Goal: Task Accomplishment & Management: Complete application form

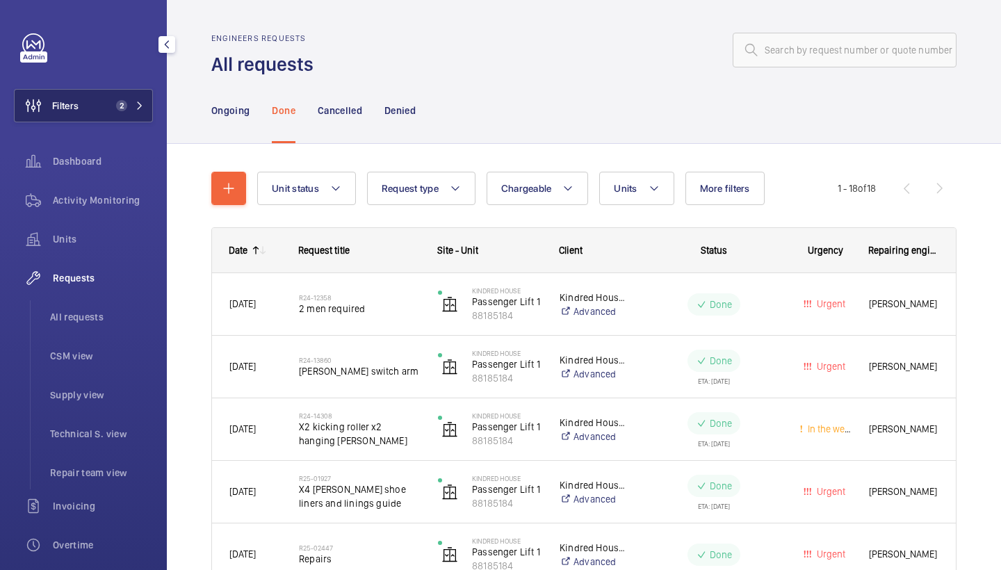
click at [142, 110] on span "2" at bounding box center [127, 105] width 33 height 11
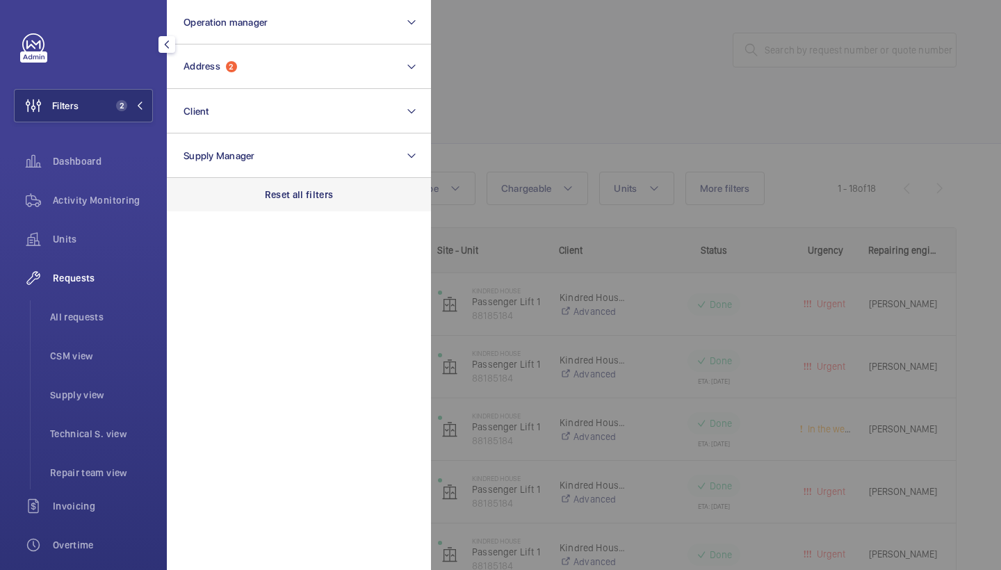
click at [309, 198] on p "Reset all filters" at bounding box center [299, 195] width 69 height 14
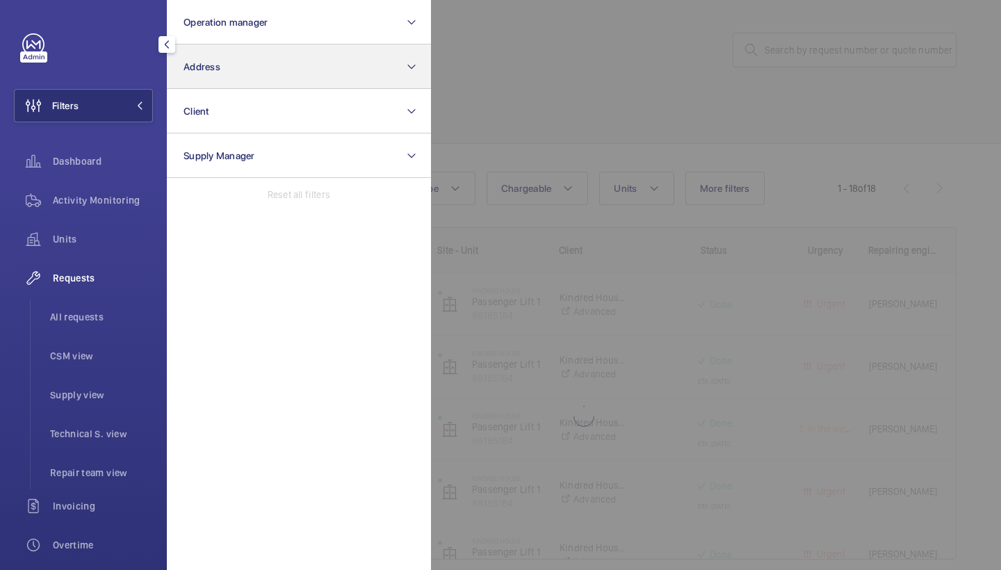
click at [302, 59] on button "Address" at bounding box center [299, 67] width 264 height 45
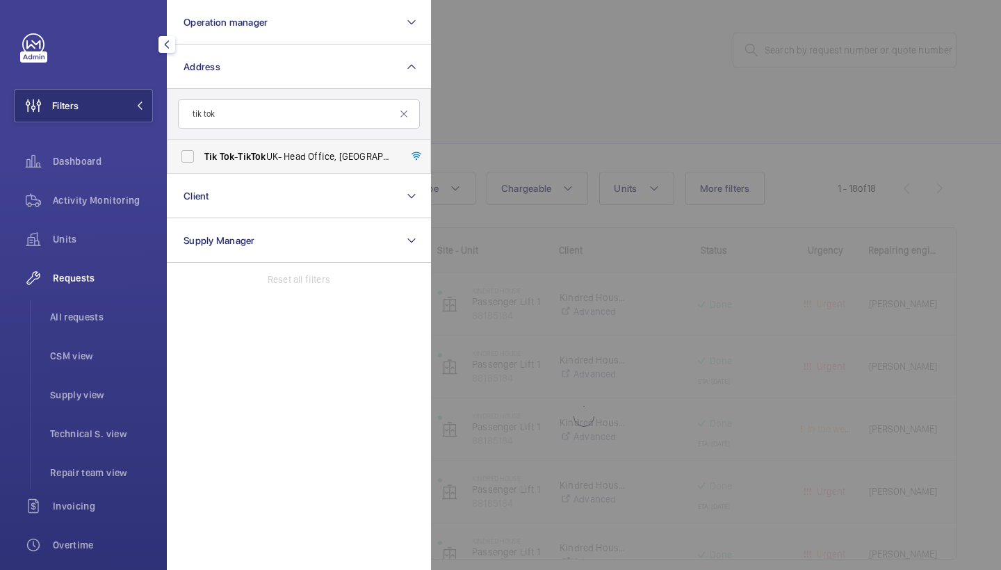
type input "tik tok"
click at [248, 154] on span "Tik" at bounding box center [244, 156] width 13 height 11
click at [202, 154] on input "Tik Tok - Tik Tok UK- Head Office, LONDON EC1A 9HP" at bounding box center [188, 157] width 28 height 28
checkbox input "true"
click at [478, 84] on div at bounding box center [931, 285] width 1001 height 570
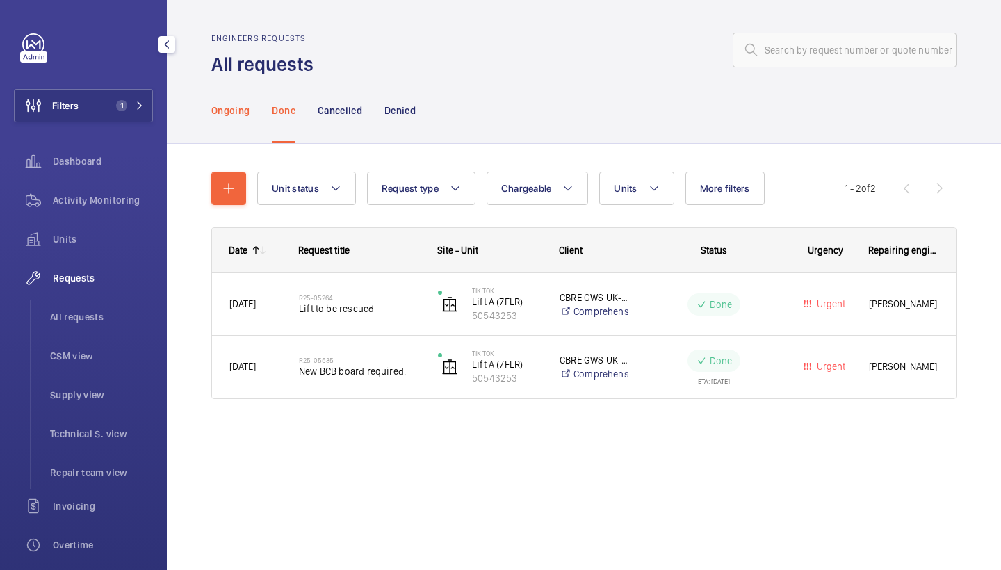
click at [241, 116] on p "Ongoing" at bounding box center [230, 111] width 38 height 14
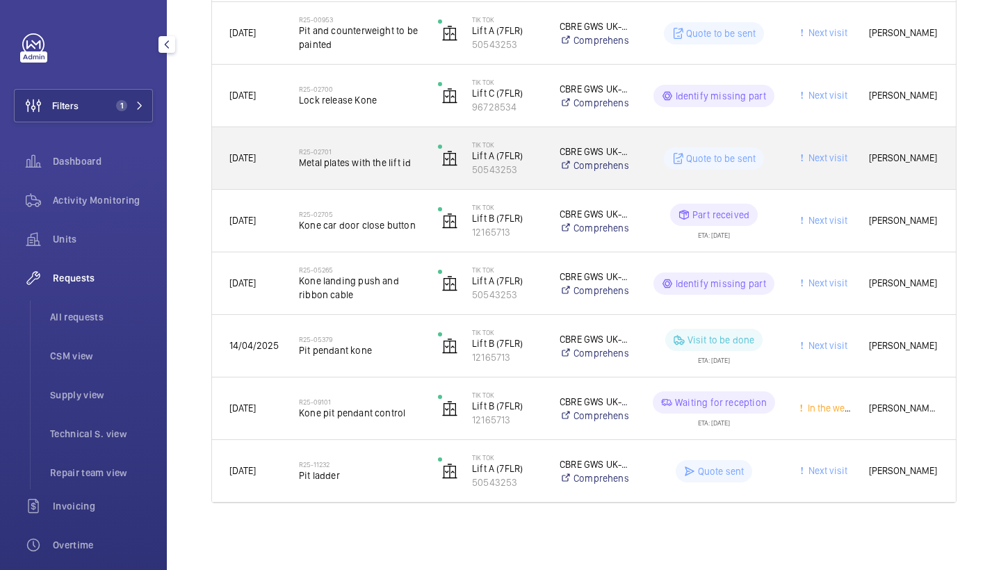
scroll to position [334, 0]
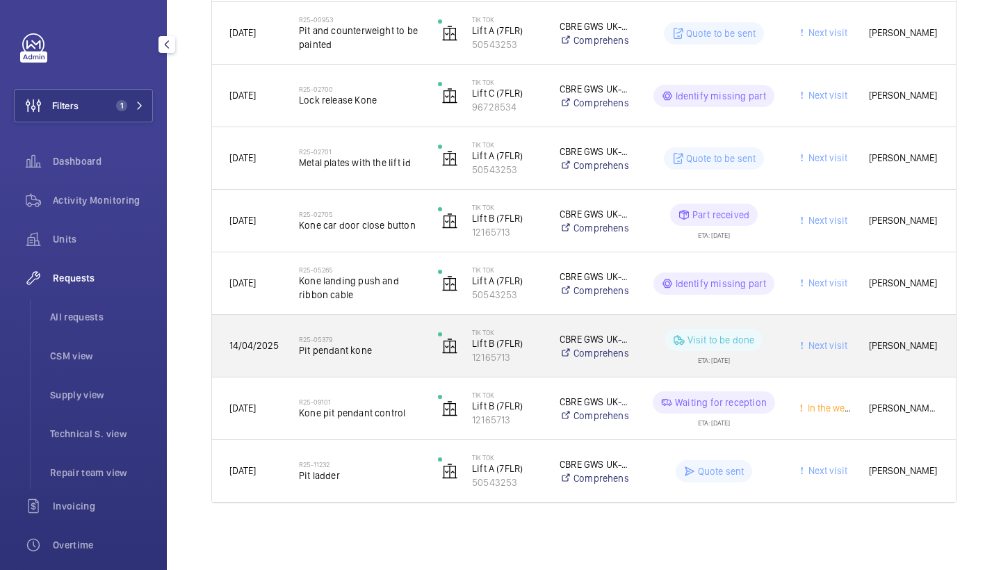
click at [356, 333] on div "R25-05379 Pit pendant kone" at bounding box center [359, 346] width 121 height 40
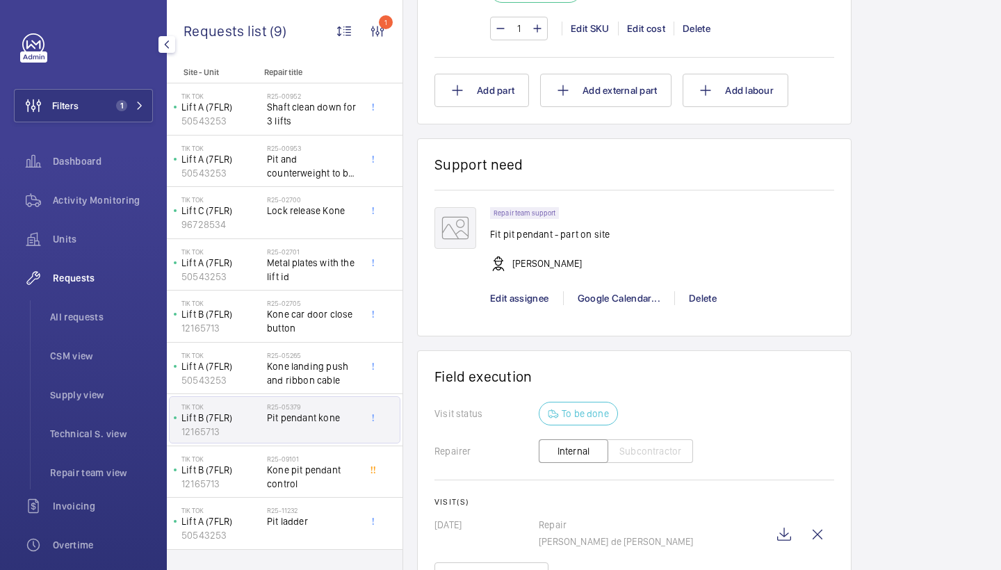
scroll to position [1133, 0]
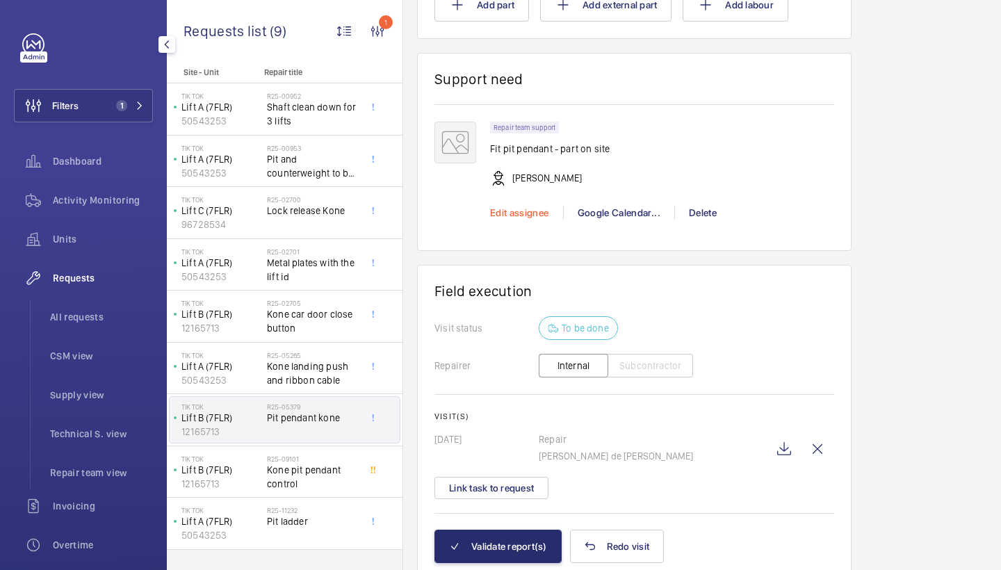
click at [516, 213] on span "Edit assignee" at bounding box center [519, 212] width 59 height 11
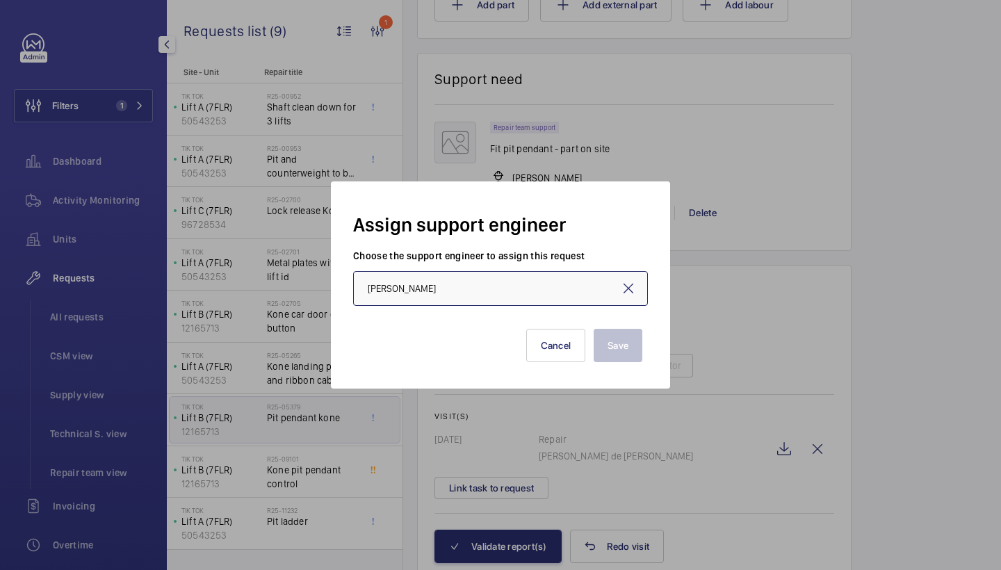
click at [556, 296] on input "[PERSON_NAME]" at bounding box center [500, 288] width 295 height 35
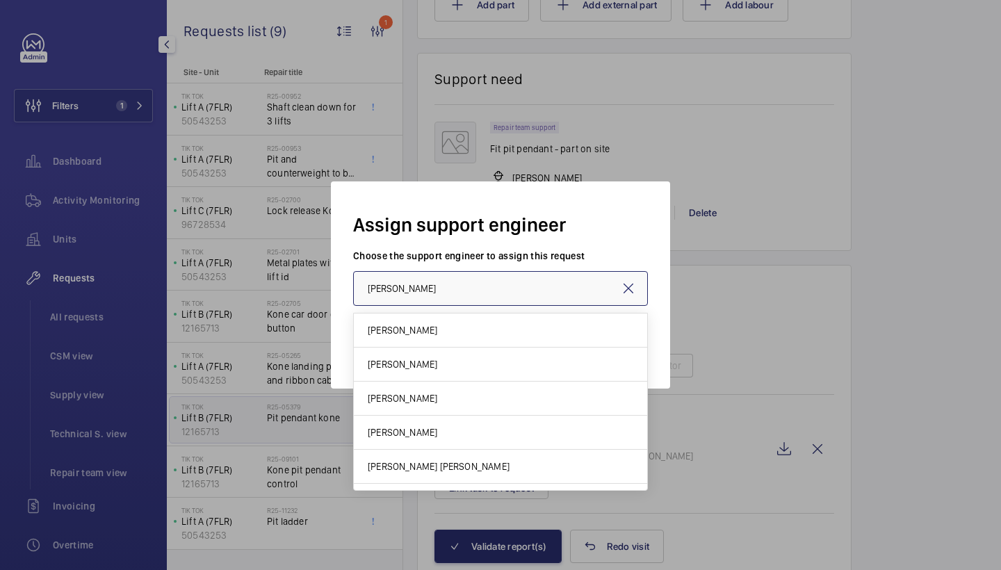
click at [556, 296] on input "[PERSON_NAME]" at bounding box center [500, 288] width 295 height 35
drag, startPoint x: 556, startPoint y: 296, endPoint x: 440, endPoint y: 296, distance: 116.1
click at [440, 296] on input "[PERSON_NAME]" at bounding box center [500, 288] width 295 height 35
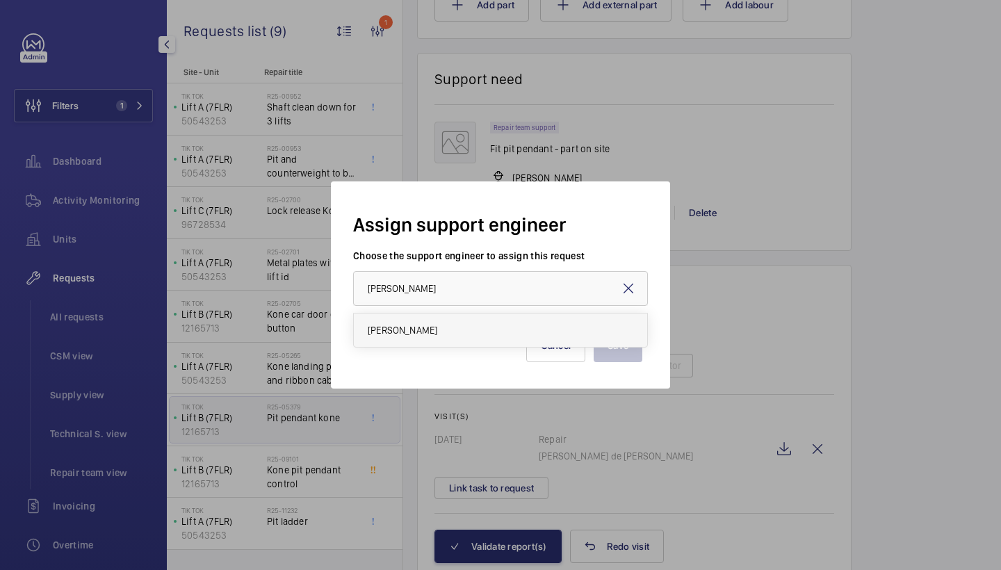
drag, startPoint x: 440, startPoint y: 319, endPoint x: 438, endPoint y: 327, distance: 8.6
click at [437, 327] on span "[PERSON_NAME]" at bounding box center [403, 330] width 70 height 14
type input "[PERSON_NAME]"
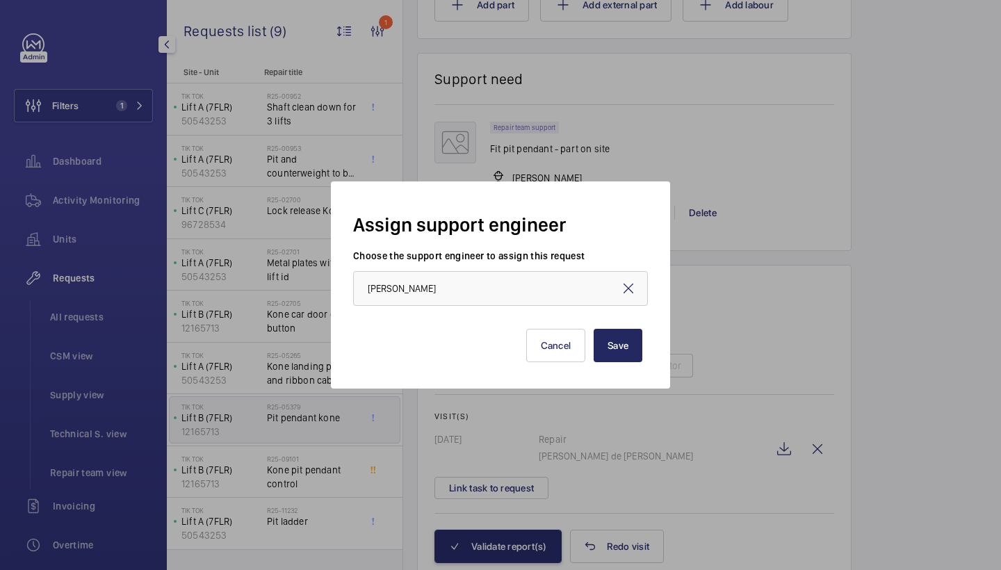
click at [629, 347] on button "Save" at bounding box center [618, 345] width 49 height 33
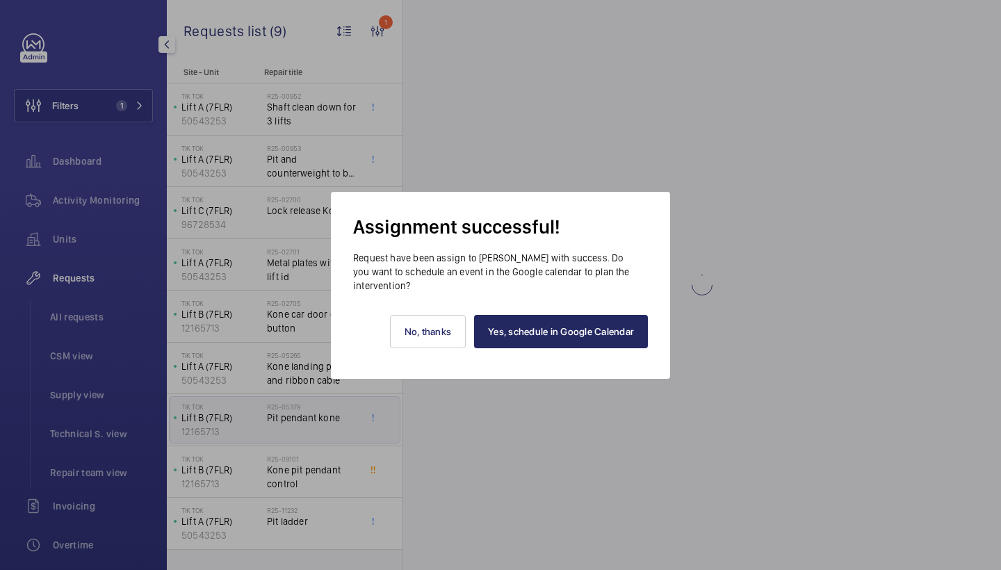
click at [613, 337] on link "Yes, schedule in Google Calendar" at bounding box center [561, 331] width 174 height 33
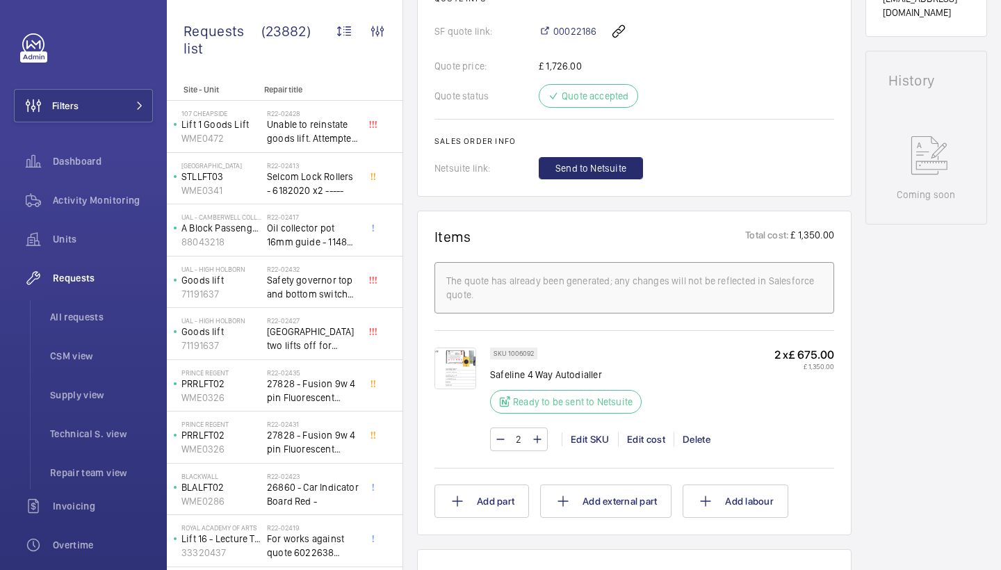
scroll to position [605, 0]
click at [595, 170] on span "Send to Netsuite" at bounding box center [591, 166] width 71 height 14
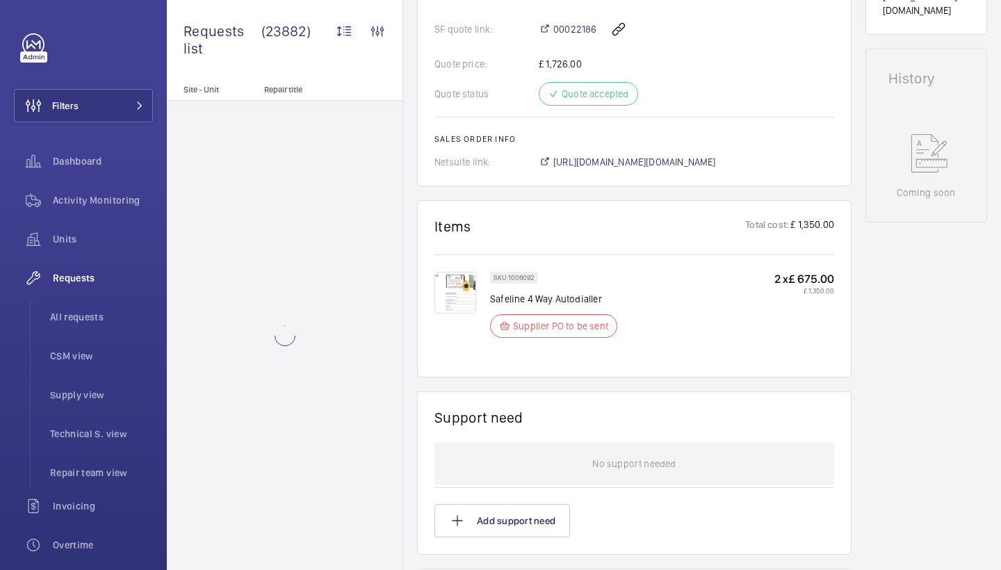
scroll to position [611, 0]
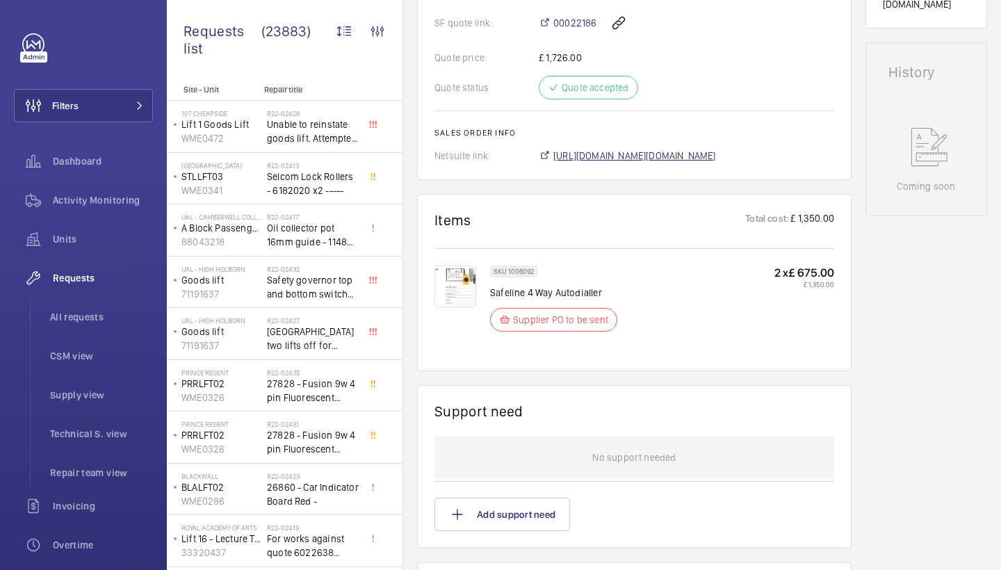
click at [716, 153] on span "https://6461500.app.netsuite.com/app/accounting/transactions/salesord.nl?id=303…" at bounding box center [634, 156] width 163 height 14
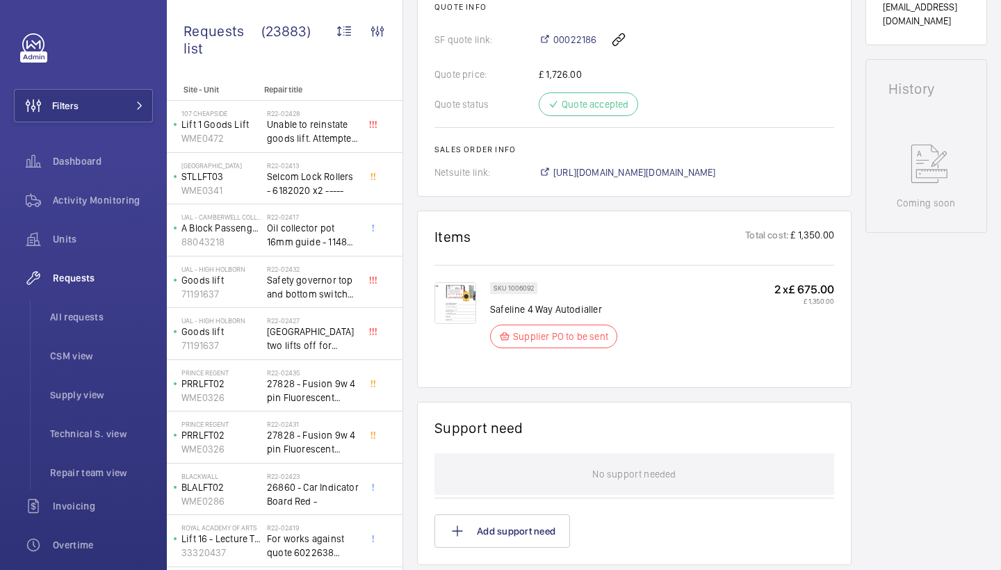
scroll to position [590, 0]
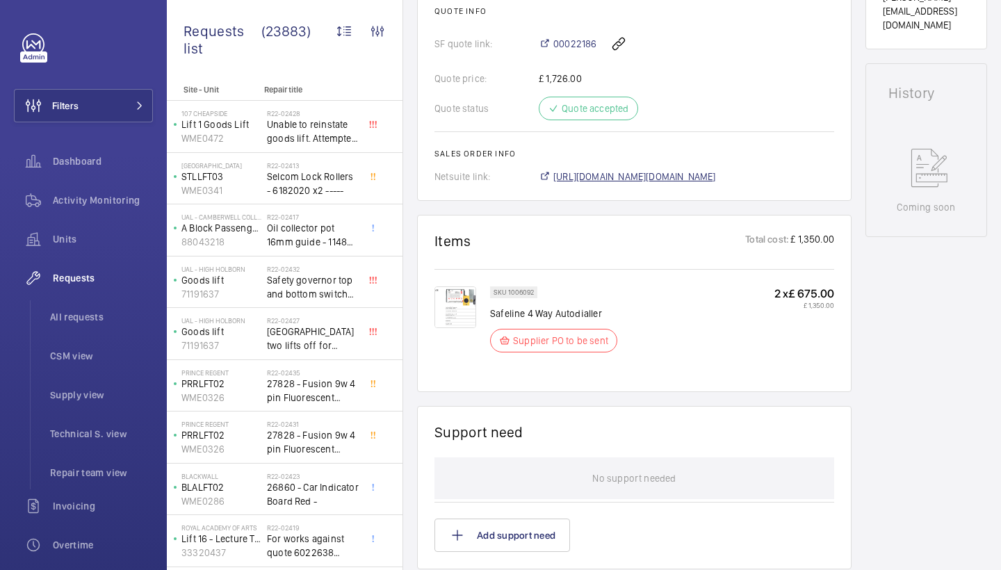
click at [660, 175] on span "https://6461500.app.netsuite.com/app/accounting/transactions/salesord.nl?id=303…" at bounding box center [634, 177] width 163 height 14
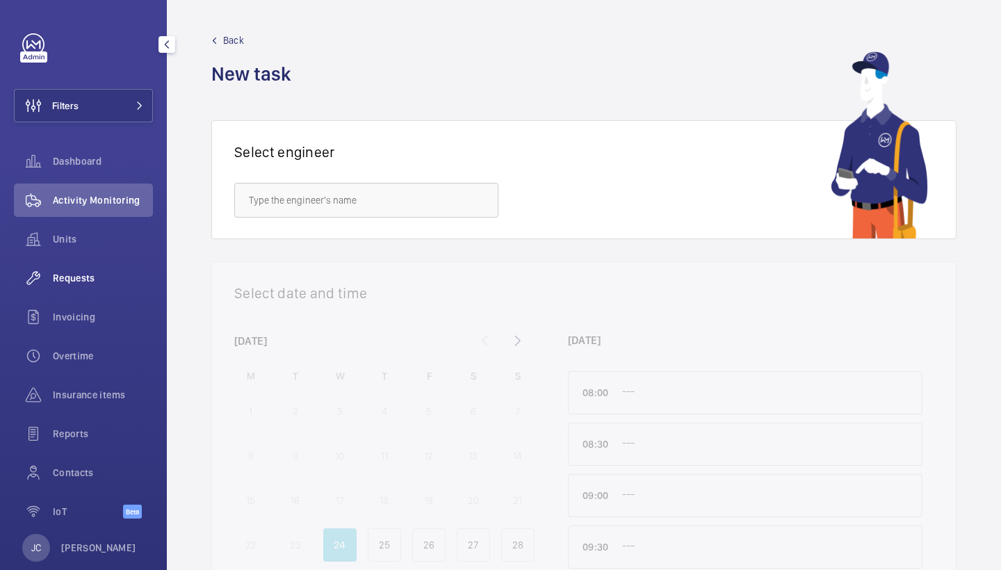
click at [149, 275] on span "Requests" at bounding box center [103, 278] width 100 height 14
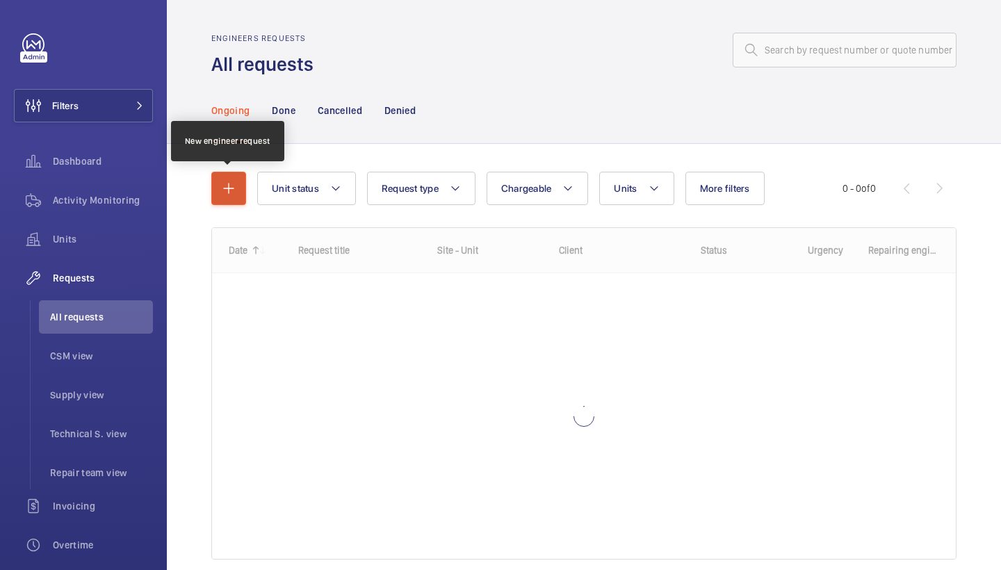
click at [238, 196] on button "button" at bounding box center [228, 188] width 35 height 33
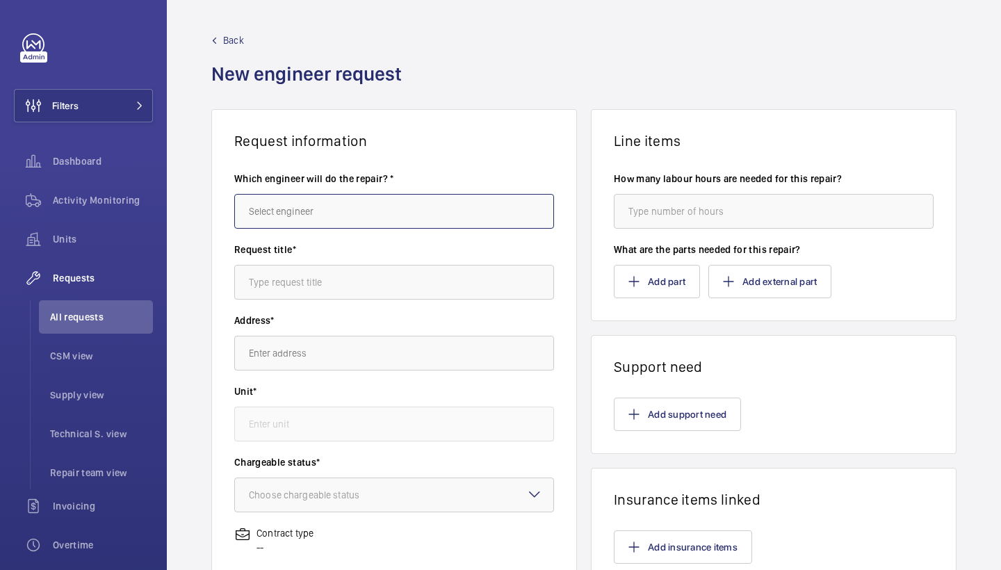
click at [321, 202] on input "text" at bounding box center [394, 211] width 320 height 35
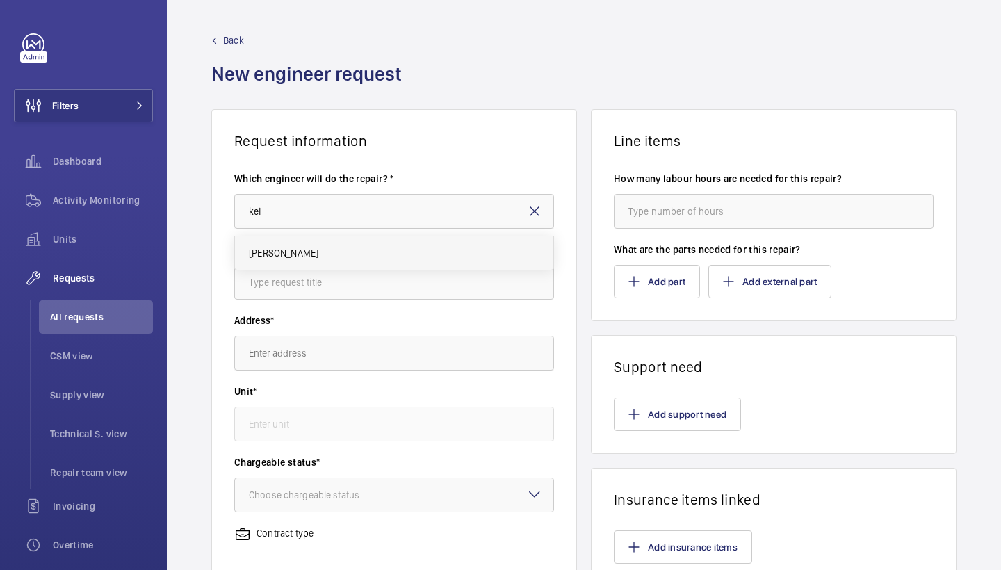
click at [298, 245] on mat-option "[PERSON_NAME]" at bounding box center [394, 252] width 318 height 33
type input "[PERSON_NAME]"
click at [308, 271] on input "text" at bounding box center [394, 282] width 320 height 35
type input "sim"
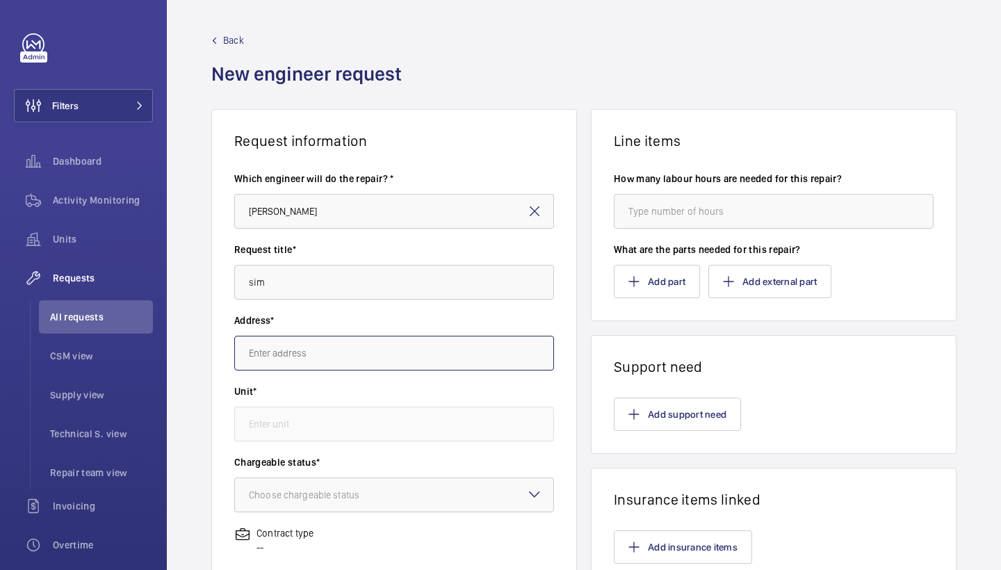
click at [315, 355] on input "text" at bounding box center [394, 353] width 320 height 35
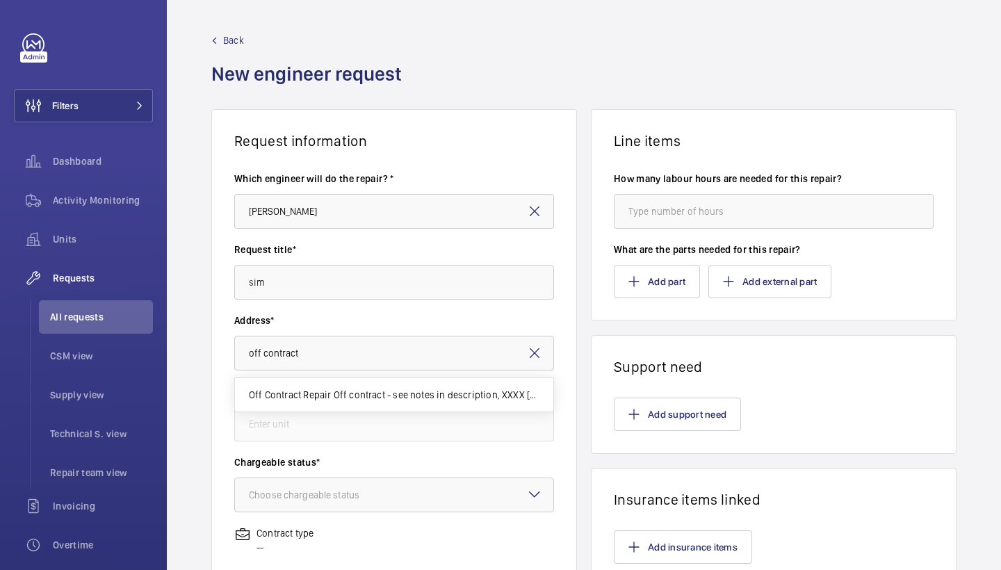
drag, startPoint x: 627, startPoint y: 191, endPoint x: 469, endPoint y: 384, distance: 250.0
click at [469, 382] on mat-option "Off Contract Repair Off contract - see notes in description, XXXX LONDON" at bounding box center [394, 394] width 318 height 33
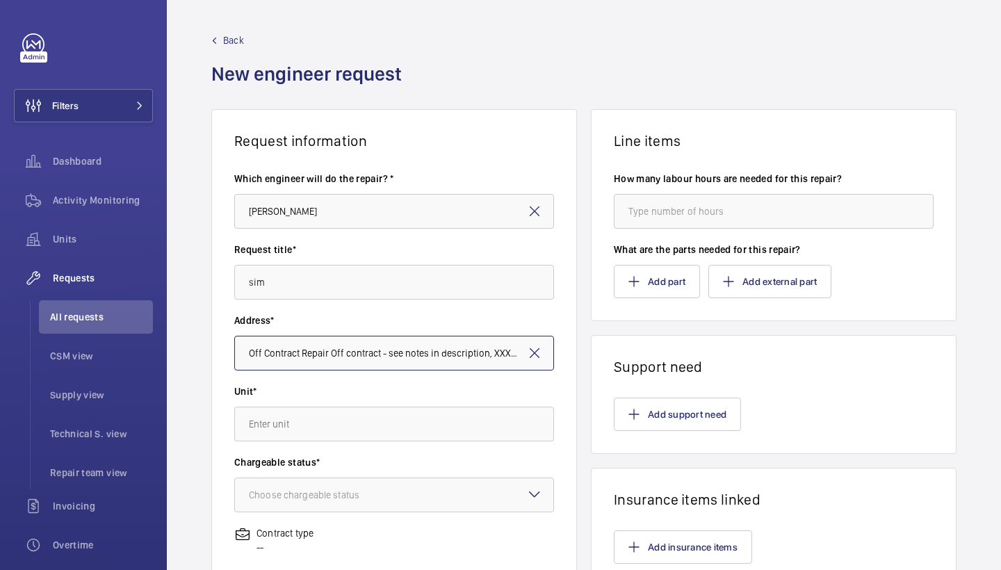
type input "off contract"
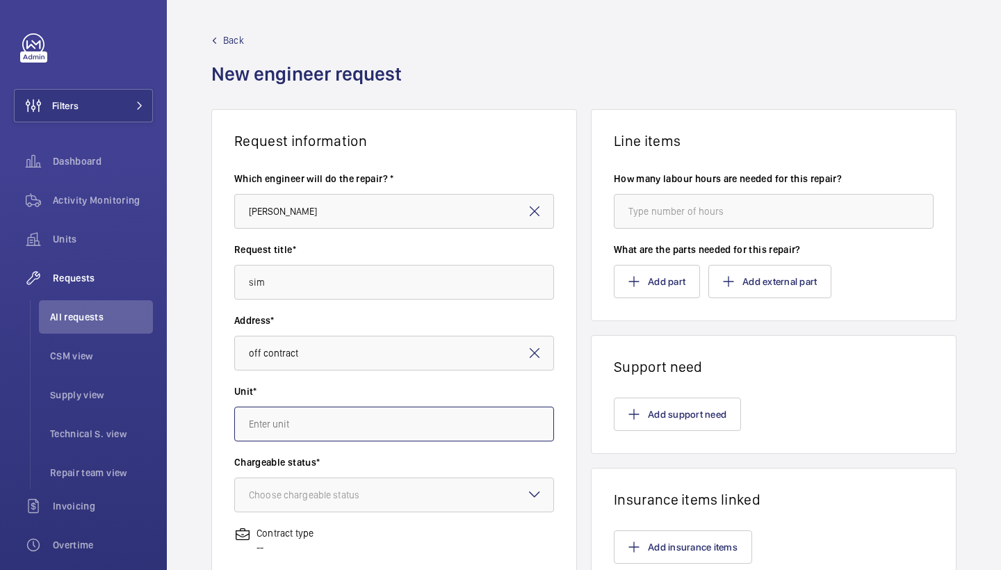
click at [454, 432] on input "text" at bounding box center [394, 424] width 320 height 35
click at [351, 504] on span "97359413 - Lift - Off Contract" at bounding box center [311, 500] width 125 height 14
type input "97359413 - Lift - Off Contract"
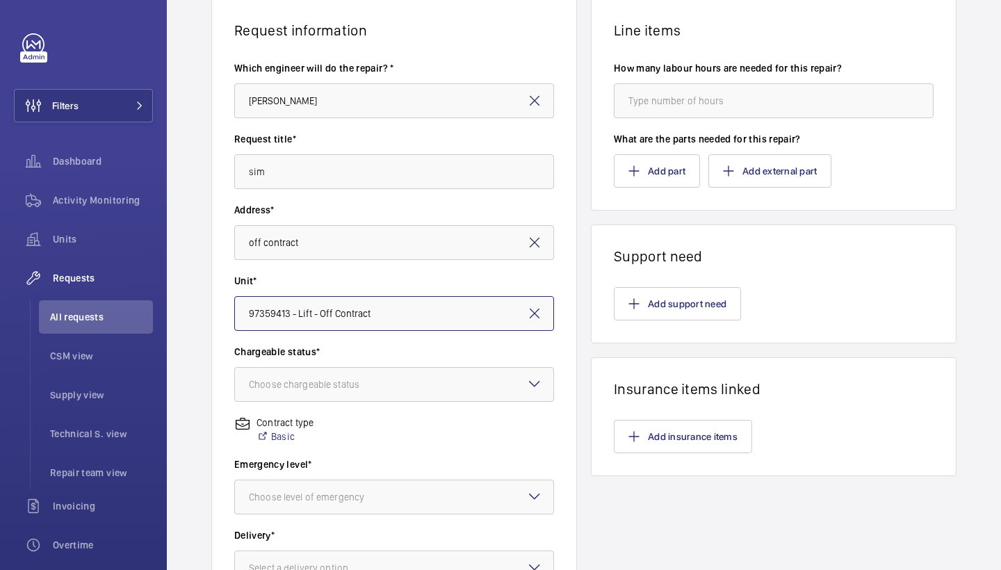
scroll to position [111, 0]
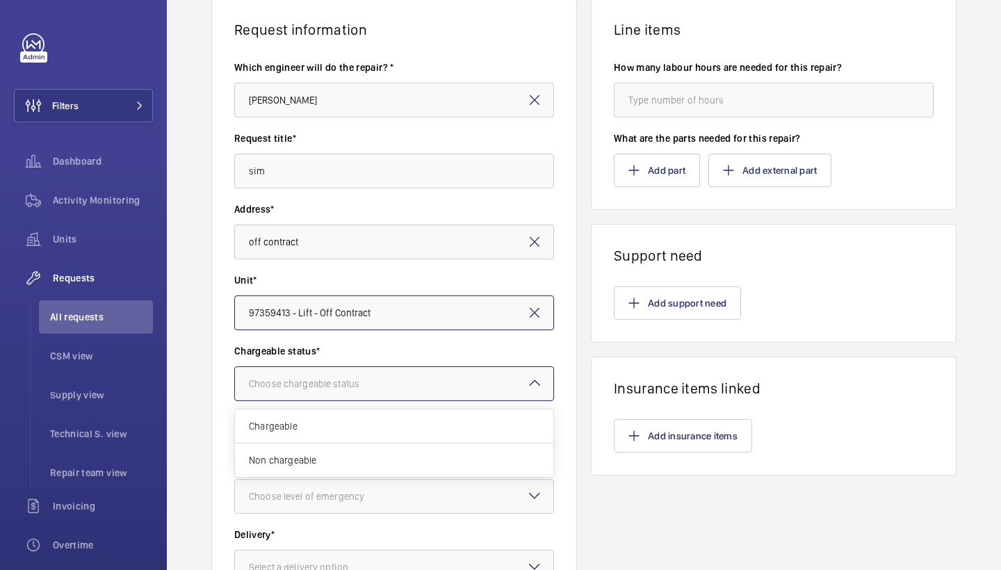
click at [463, 377] on div at bounding box center [394, 383] width 318 height 33
click at [435, 427] on span "Chargeable" at bounding box center [394, 426] width 291 height 14
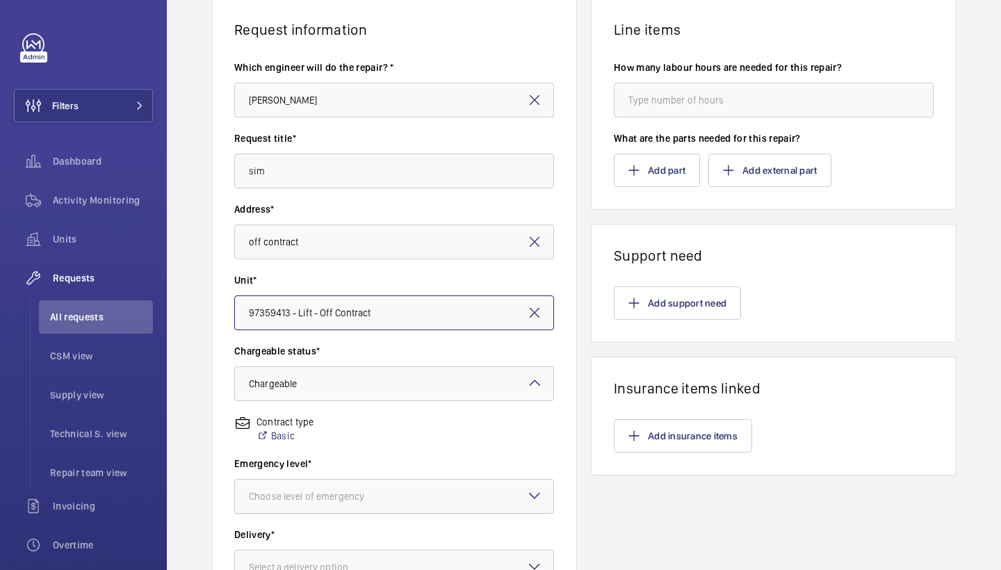
click at [442, 492] on div at bounding box center [394, 496] width 318 height 33
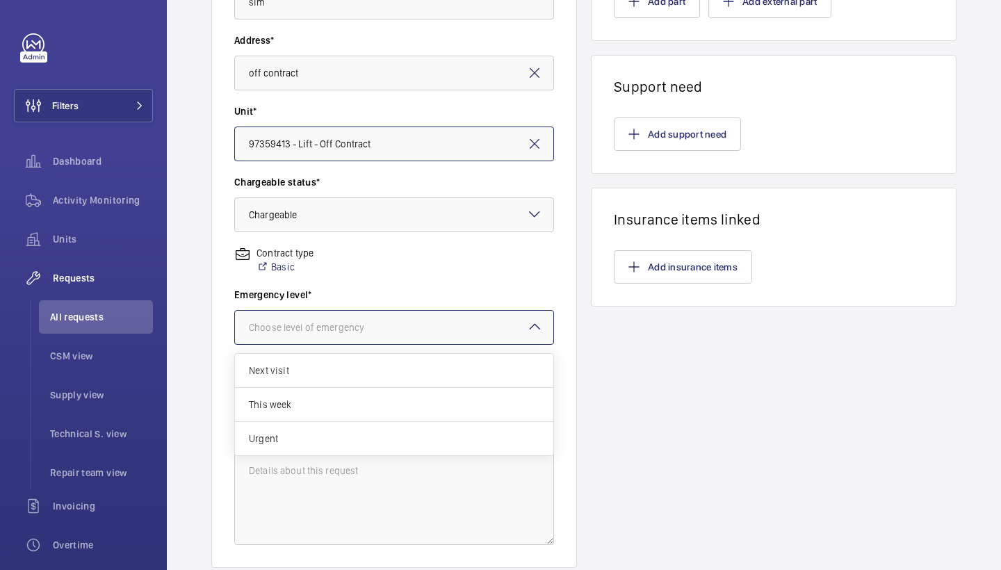
scroll to position [286, 0]
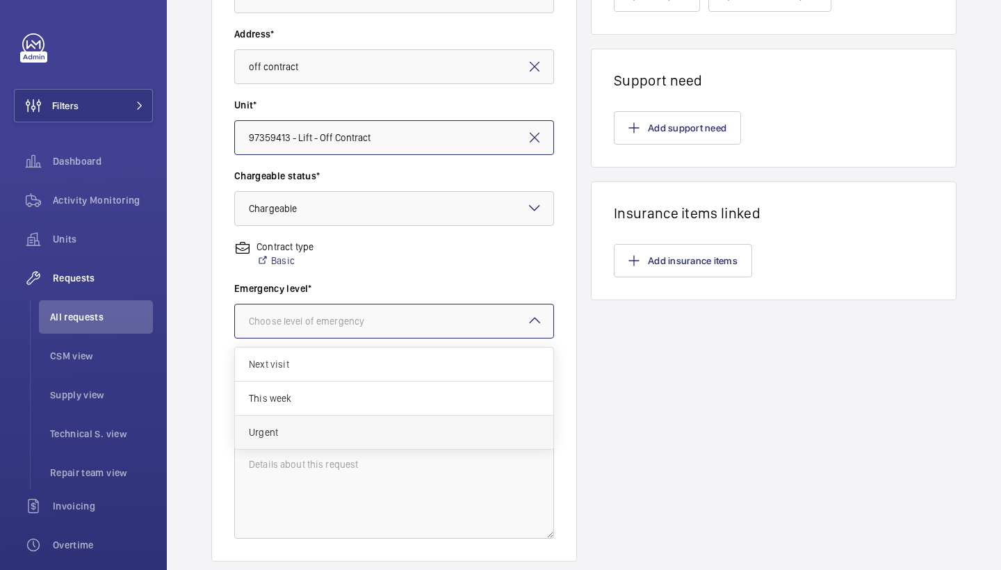
click at [428, 434] on span "Urgent" at bounding box center [394, 433] width 291 height 14
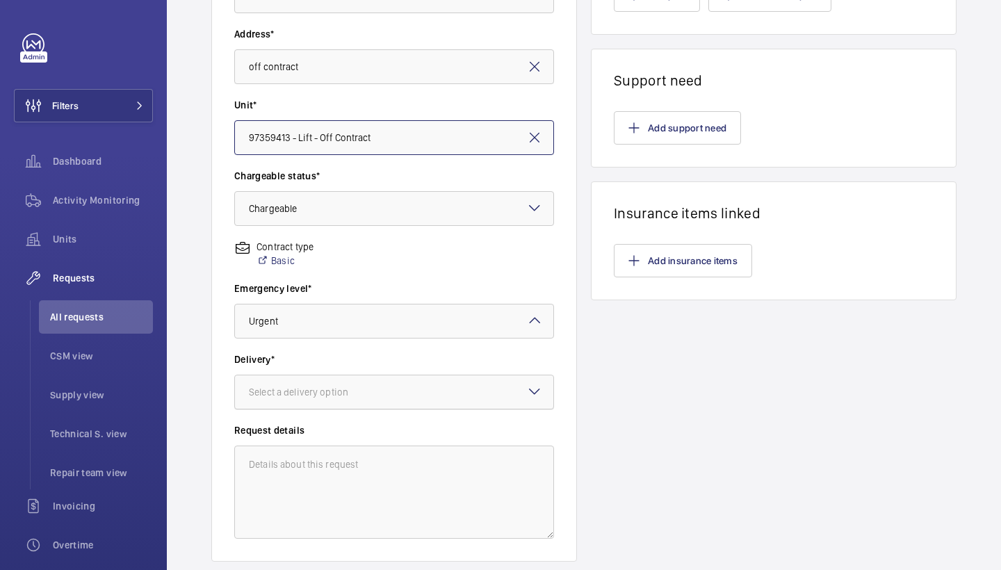
click at [450, 403] on div at bounding box center [394, 391] width 318 height 33
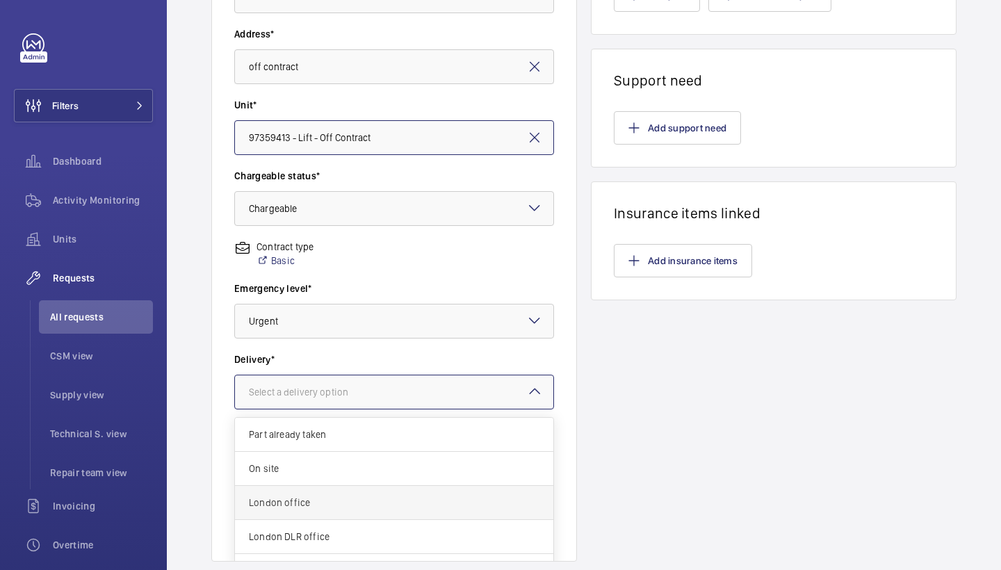
click at [414, 509] on span "London office" at bounding box center [394, 503] width 291 height 14
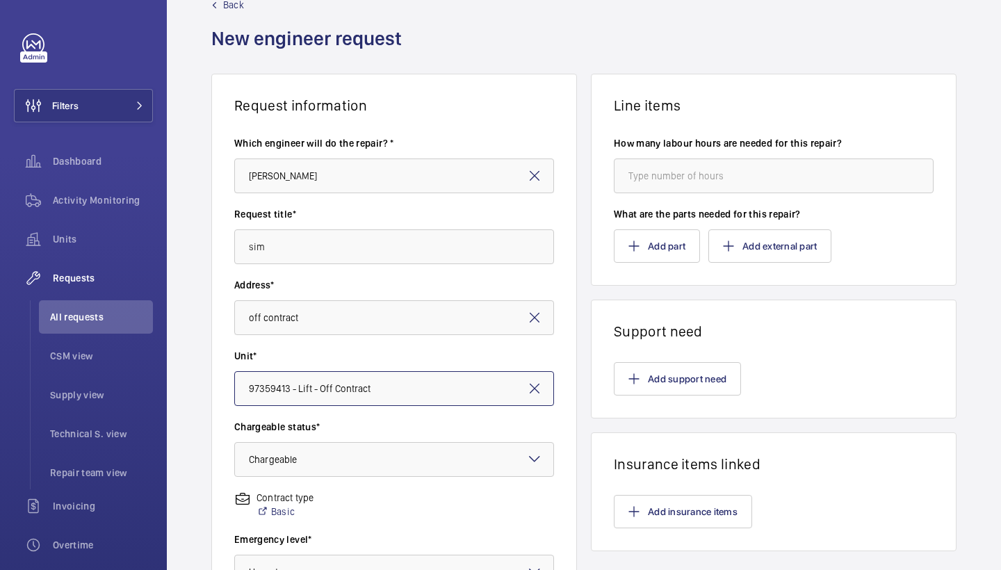
scroll to position [22, 0]
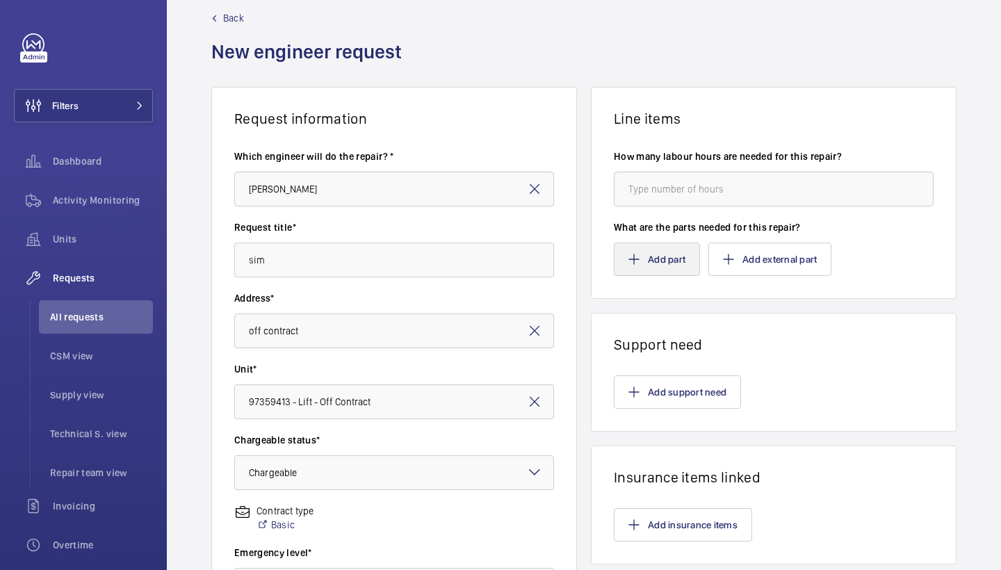
click at [668, 263] on button "Add part" at bounding box center [657, 259] width 86 height 33
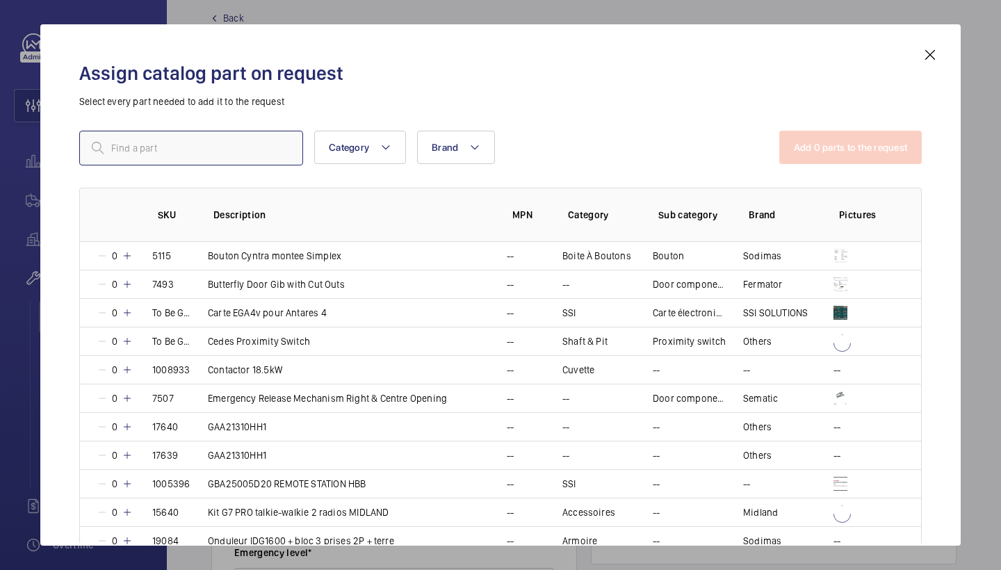
click at [250, 146] on input "text" at bounding box center [191, 148] width 224 height 35
type input "12 month"
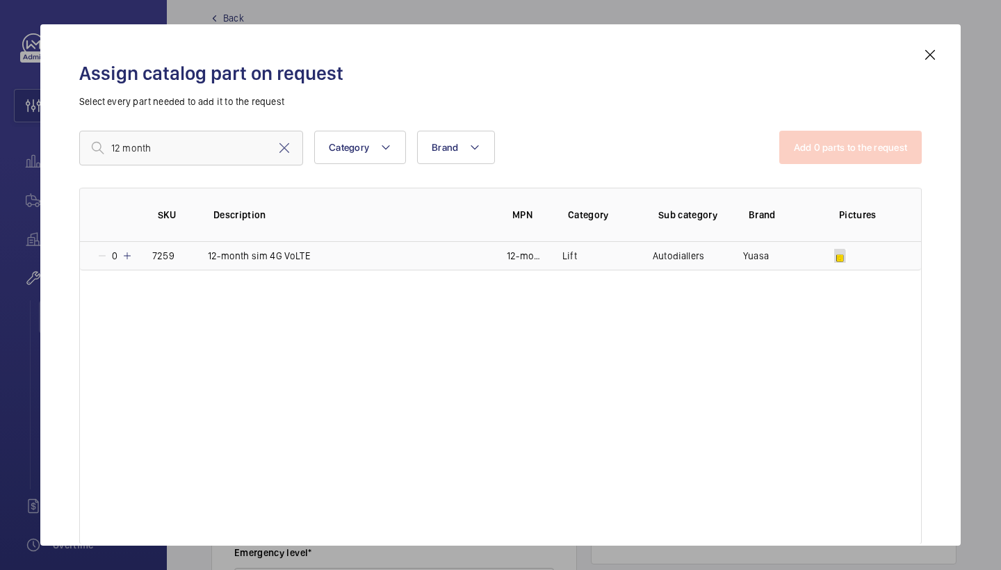
click at [131, 255] on mat-icon at bounding box center [127, 255] width 11 height 11
click at [821, 143] on button "Add 1 parts to the request" at bounding box center [852, 147] width 141 height 33
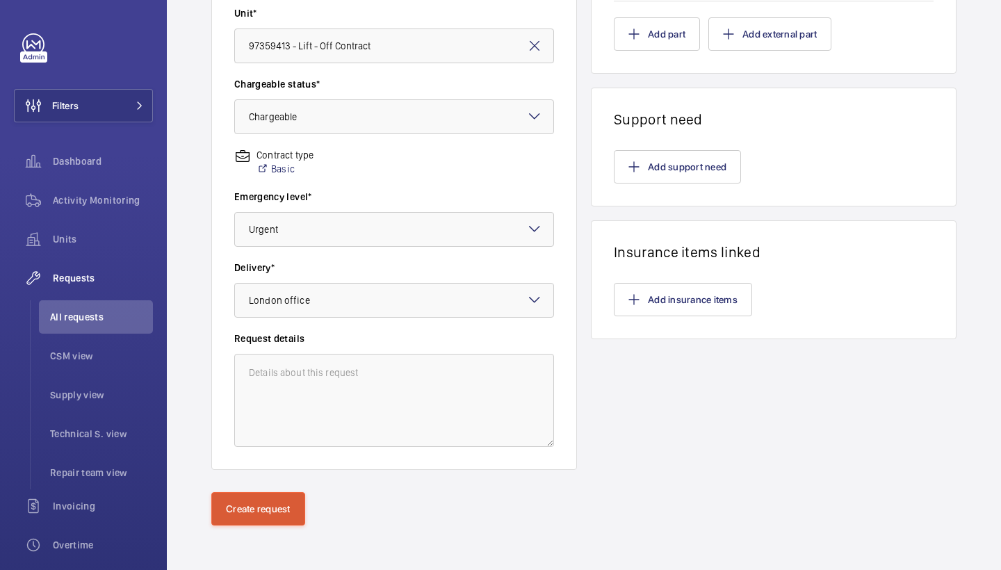
scroll to position [378, 0]
click at [270, 517] on button "Create request" at bounding box center [258, 508] width 94 height 33
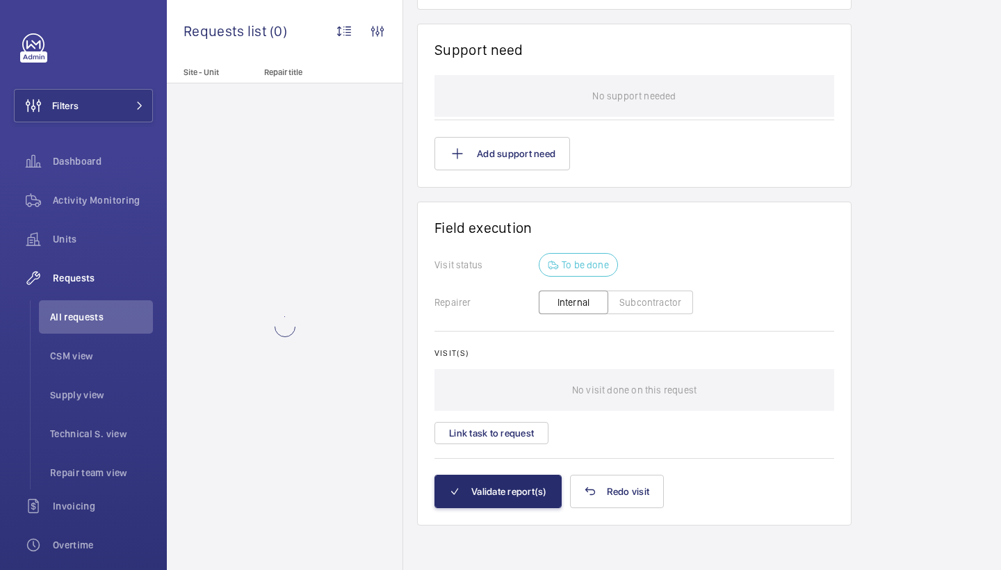
scroll to position [1077, 0]
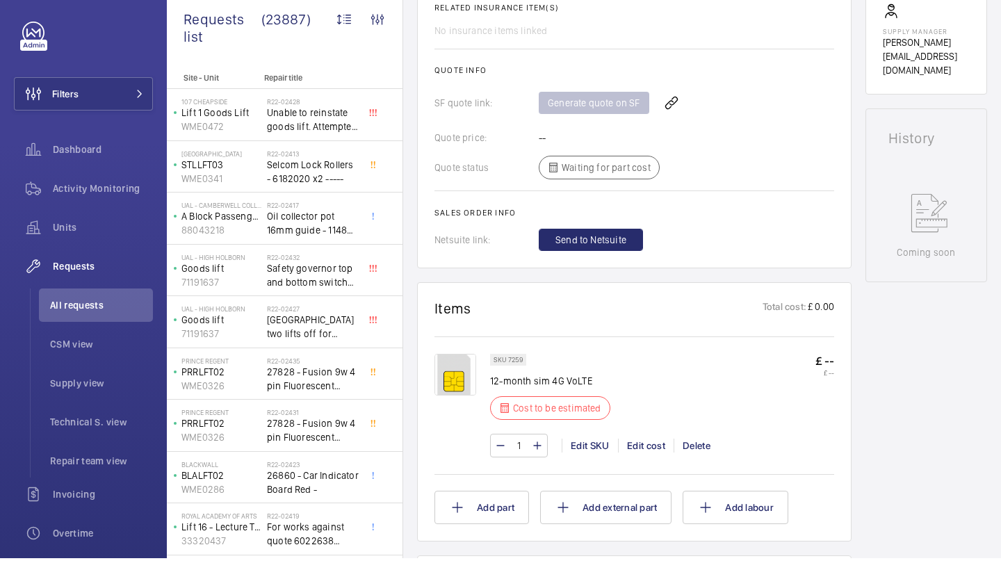
scroll to position [524, 0]
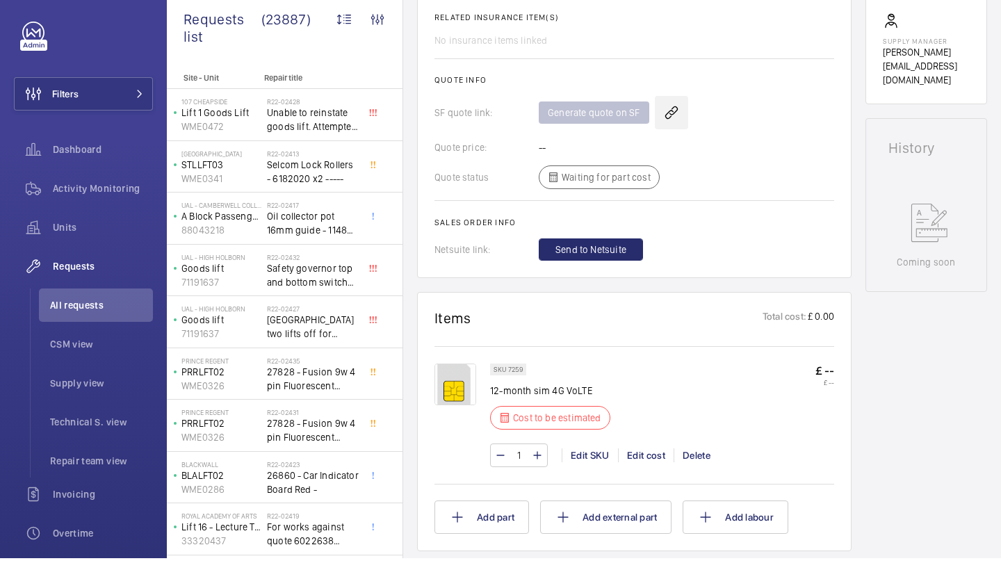
click at [664, 113] on wm-front-icon-button at bounding box center [671, 124] width 33 height 33
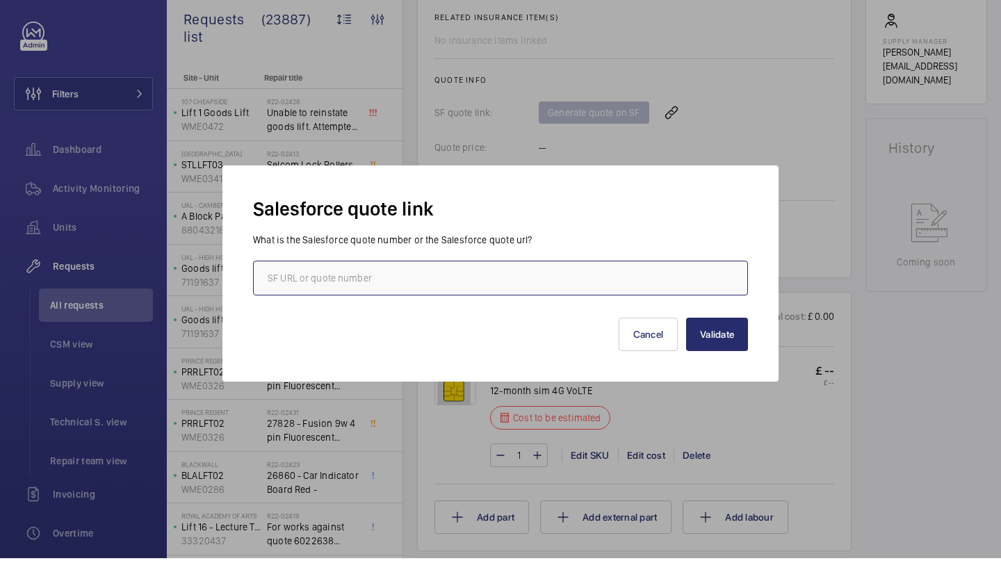
click at [414, 291] on input "text" at bounding box center [500, 290] width 495 height 35
paste input "00022186"
type input "00022186"
click at [718, 330] on button "Validate" at bounding box center [717, 346] width 62 height 33
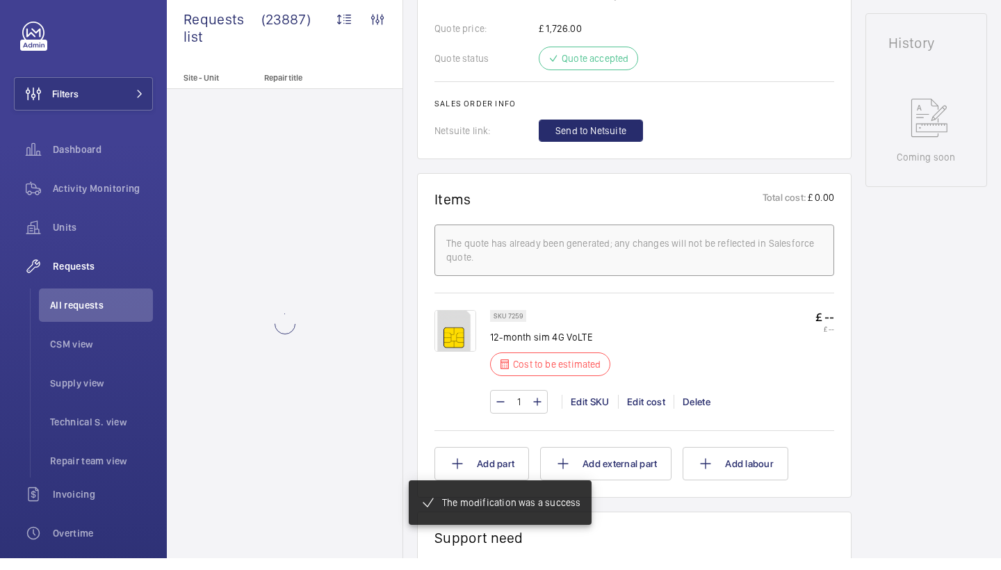
scroll to position [624, 0]
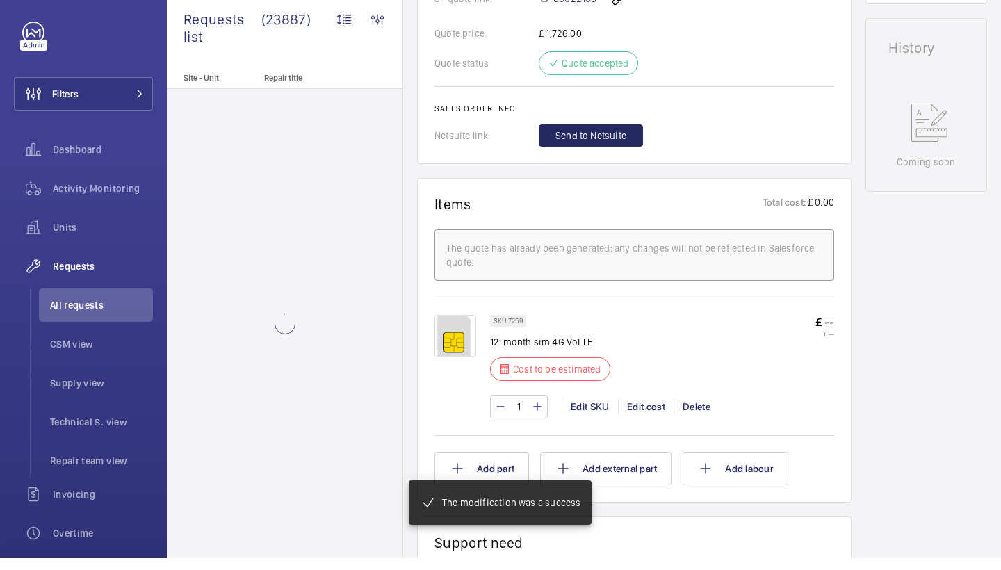
click at [603, 140] on span "Send to Netsuite" at bounding box center [591, 147] width 71 height 14
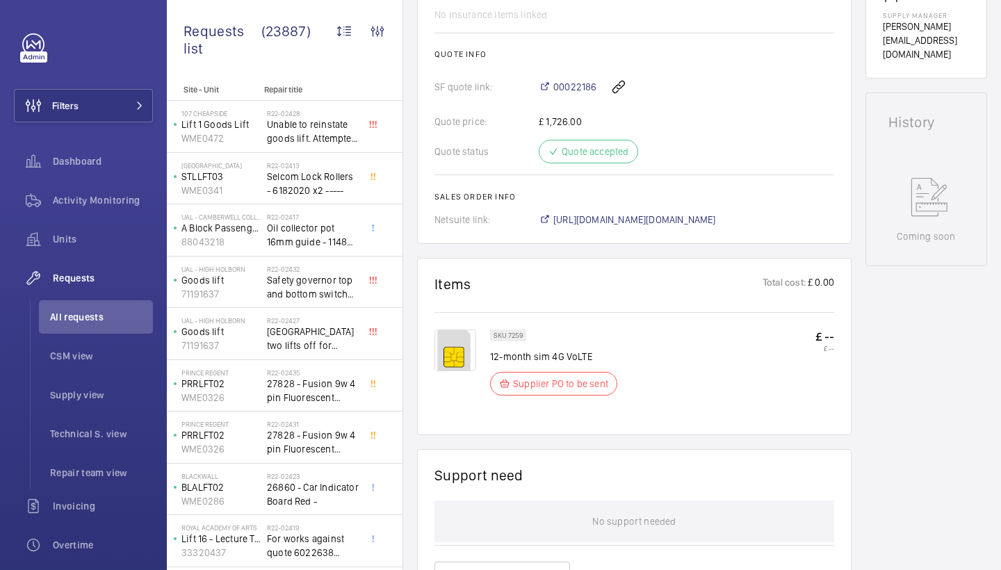
scroll to position [559, 0]
click at [686, 223] on span "https://6461500.app.netsuite.com/app/accounting/transactions/salesord.nl?id=303…" at bounding box center [634, 222] width 163 height 14
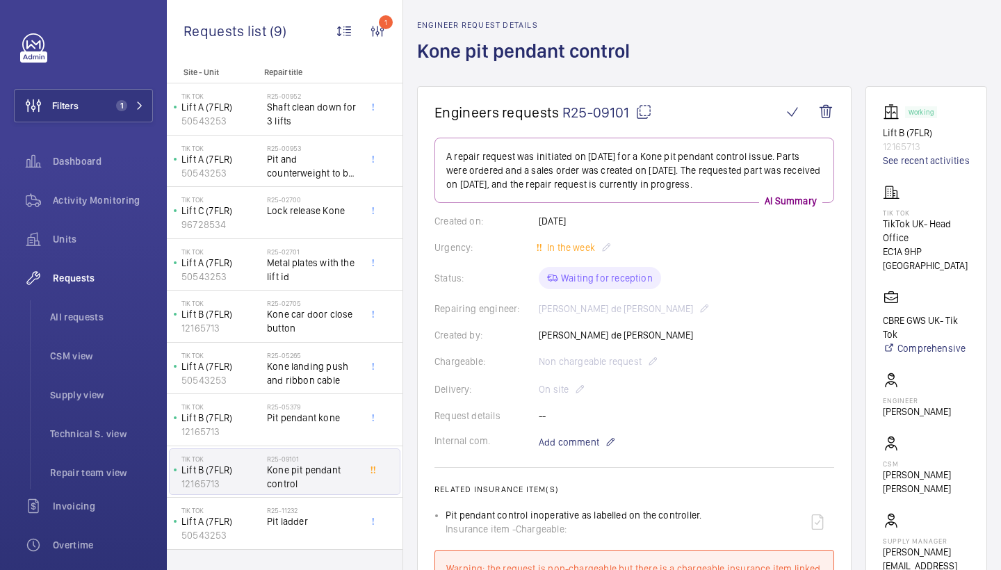
scroll to position [11, 0]
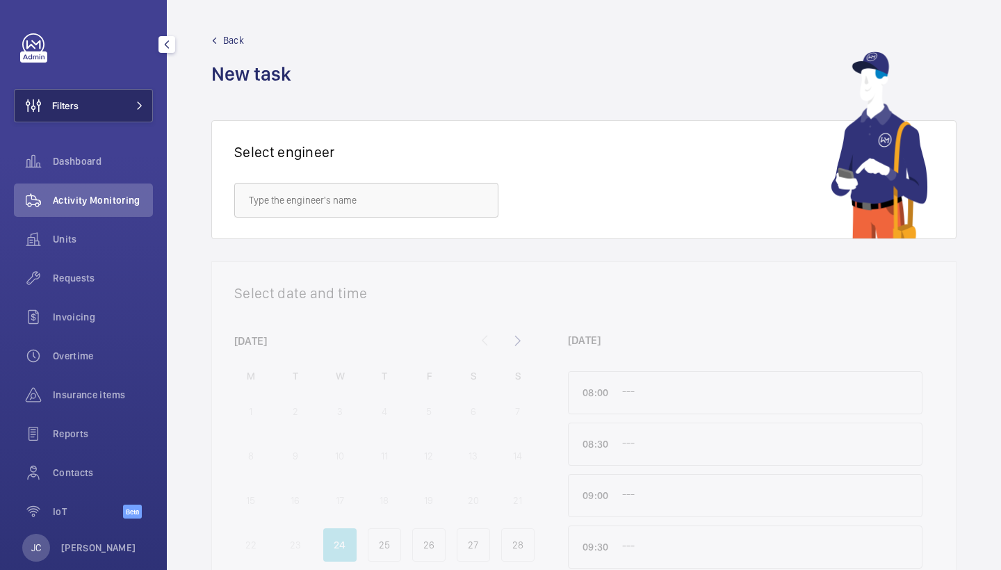
click at [73, 102] on span "Filters" at bounding box center [65, 106] width 26 height 14
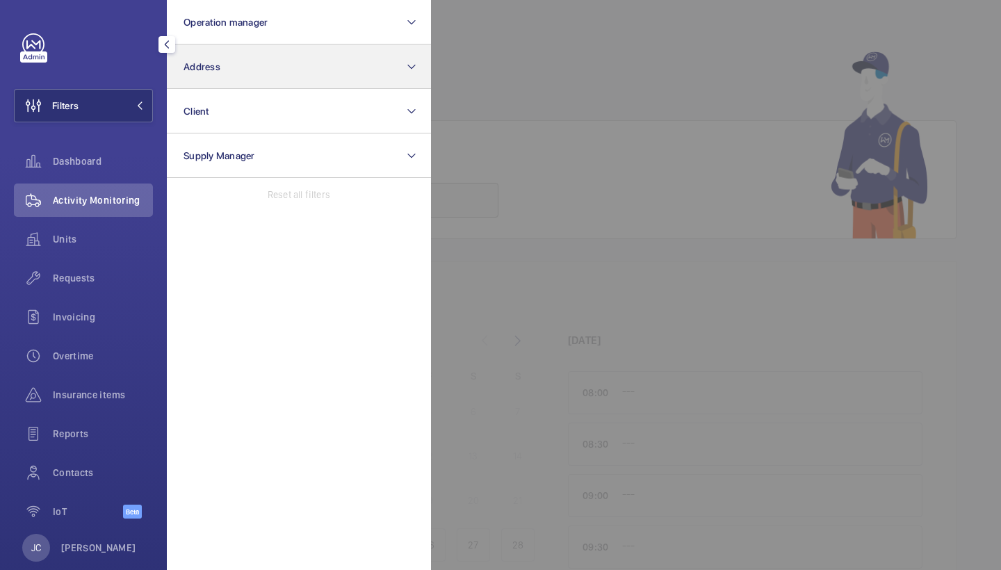
click at [252, 67] on button "Address" at bounding box center [299, 67] width 264 height 45
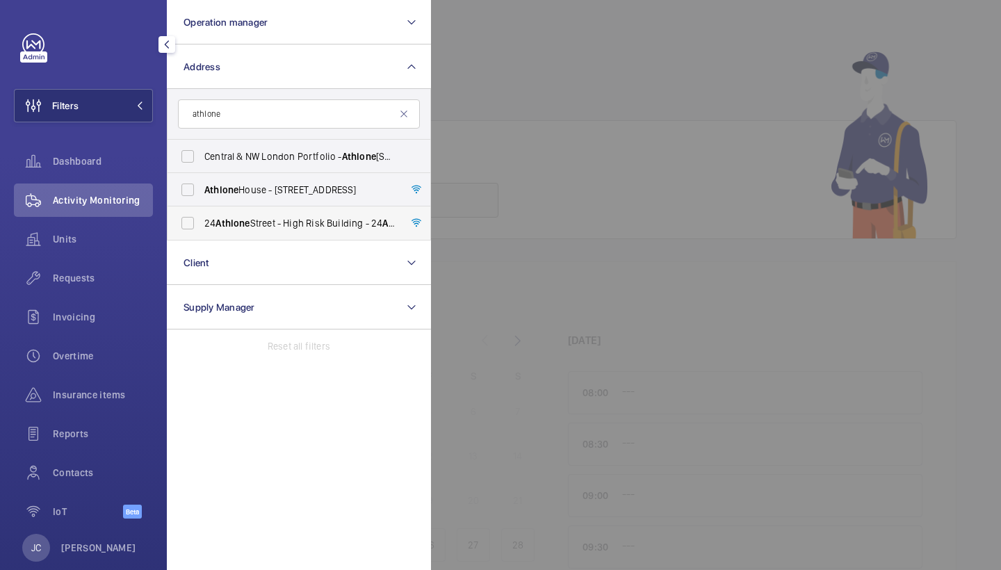
type input "athlone"
click at [246, 225] on span "Athlone" at bounding box center [233, 223] width 34 height 11
click at [202, 225] on input "24 Athlone Street - High Risk Building - 24 Athlone Street, LONDON NW5 4LJ" at bounding box center [188, 223] width 28 height 28
checkbox input "true"
click at [115, 194] on span "Activity Monitoring" at bounding box center [103, 200] width 100 height 14
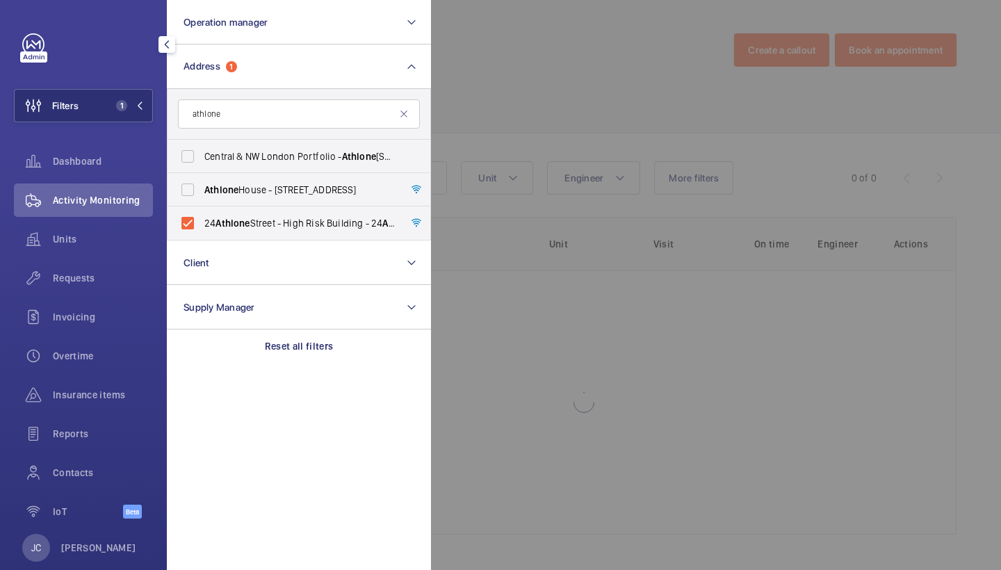
click at [608, 84] on div at bounding box center [931, 285] width 1001 height 570
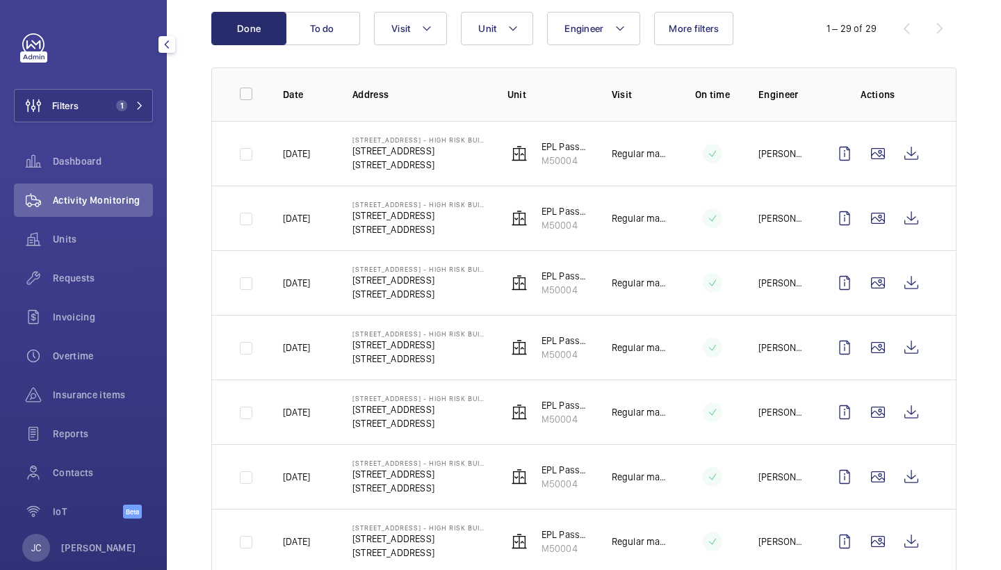
scroll to position [156, 0]
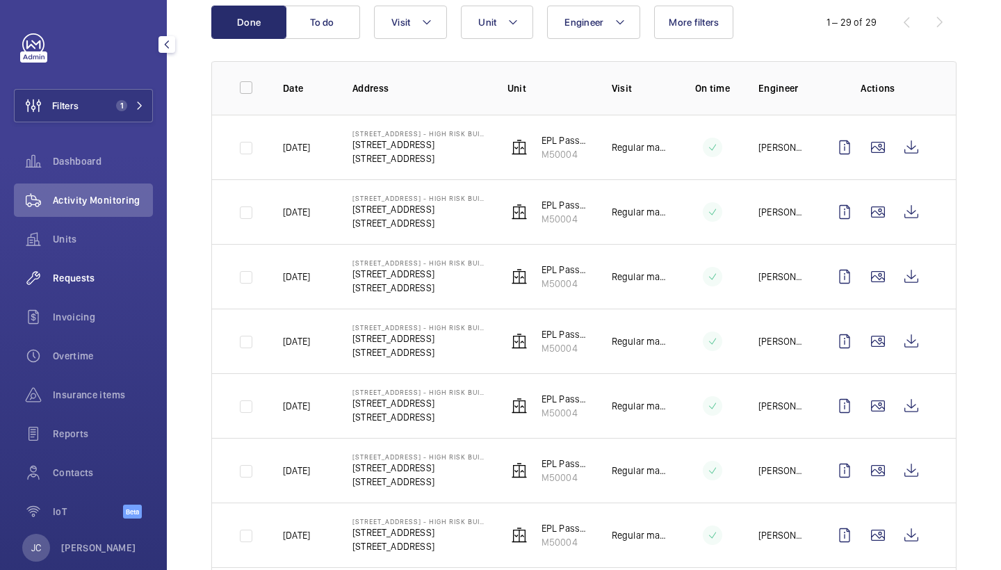
click at [76, 264] on div "Requests" at bounding box center [83, 277] width 139 height 33
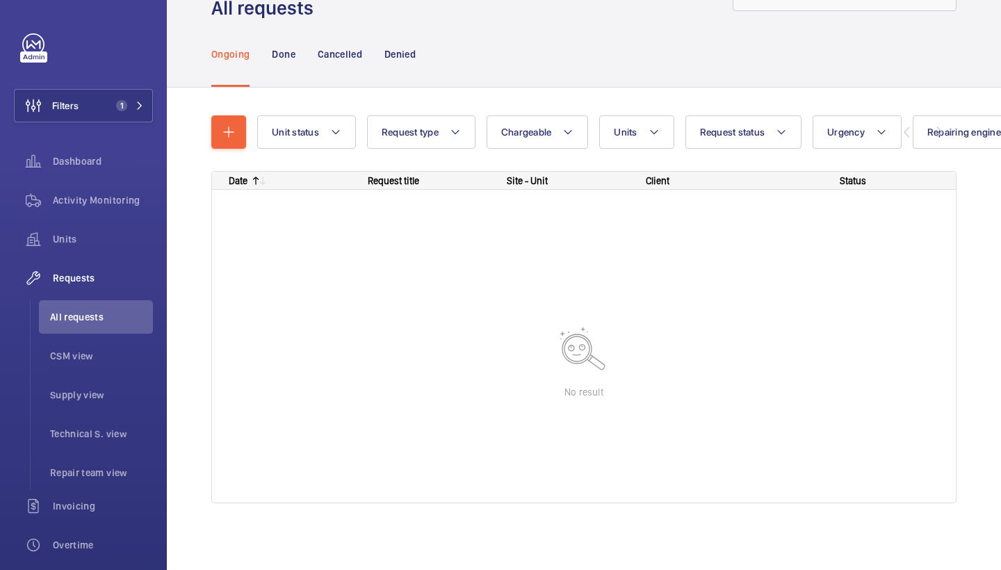
scroll to position [56, 0]
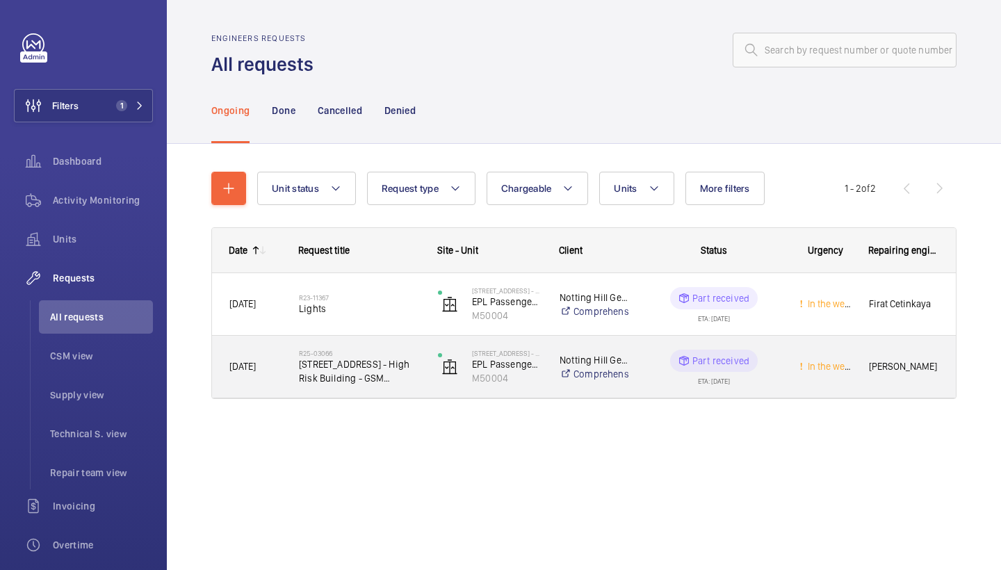
click at [360, 352] on h2 "R25-03066" at bounding box center [359, 353] width 121 height 8
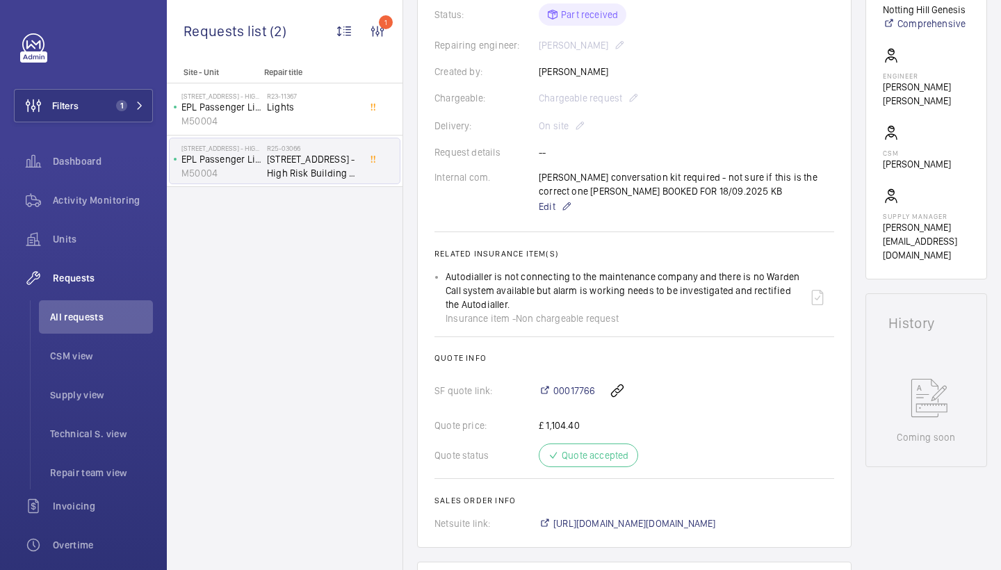
scroll to position [370, 0]
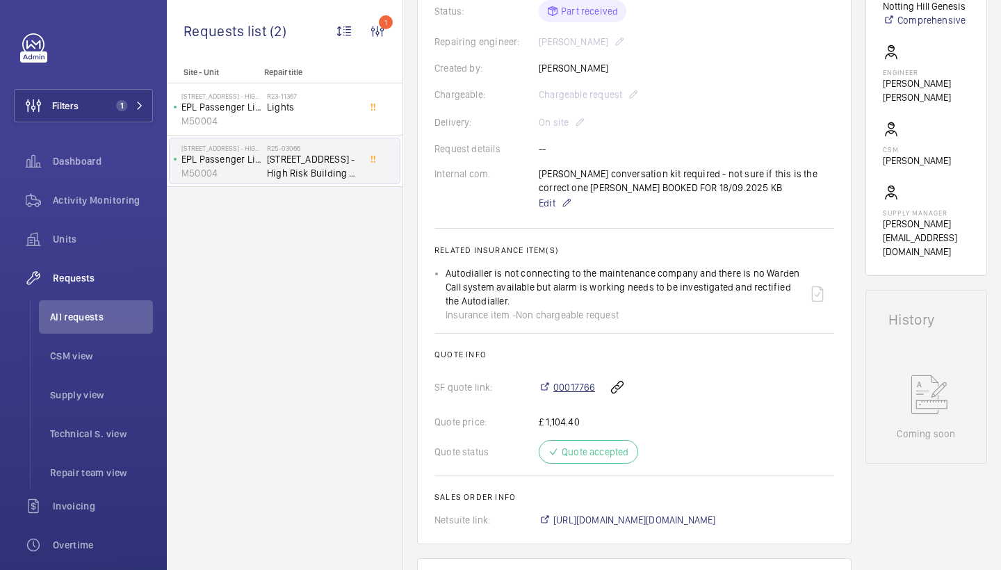
click at [579, 389] on span "00017766" at bounding box center [574, 387] width 42 height 14
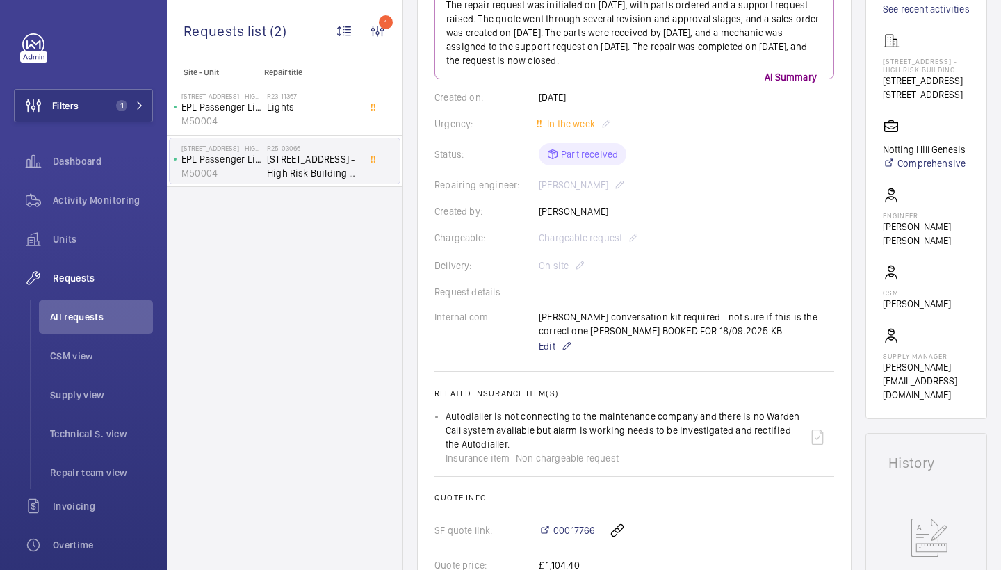
scroll to position [228, 0]
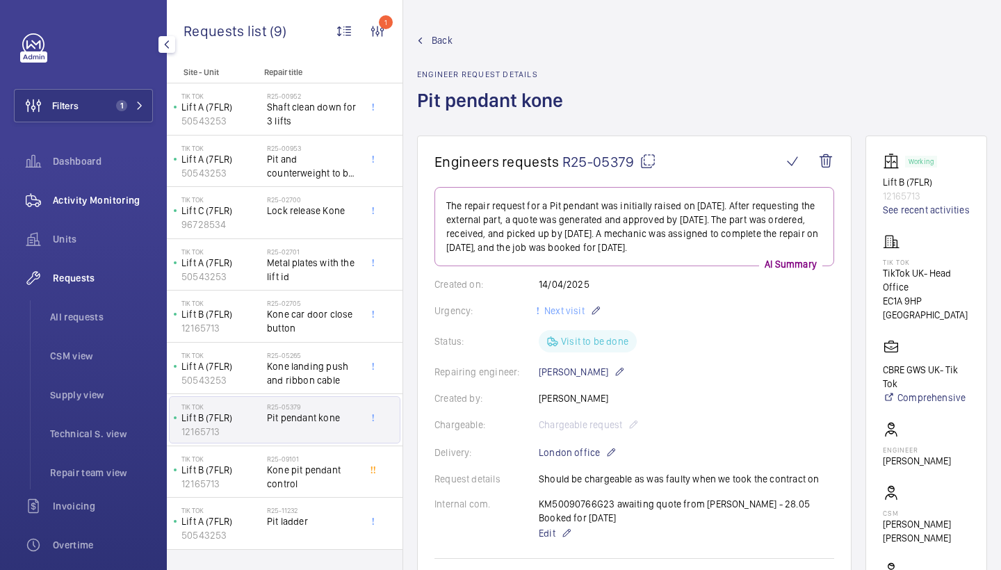
click at [119, 202] on span "Activity Monitoring" at bounding box center [103, 200] width 100 height 14
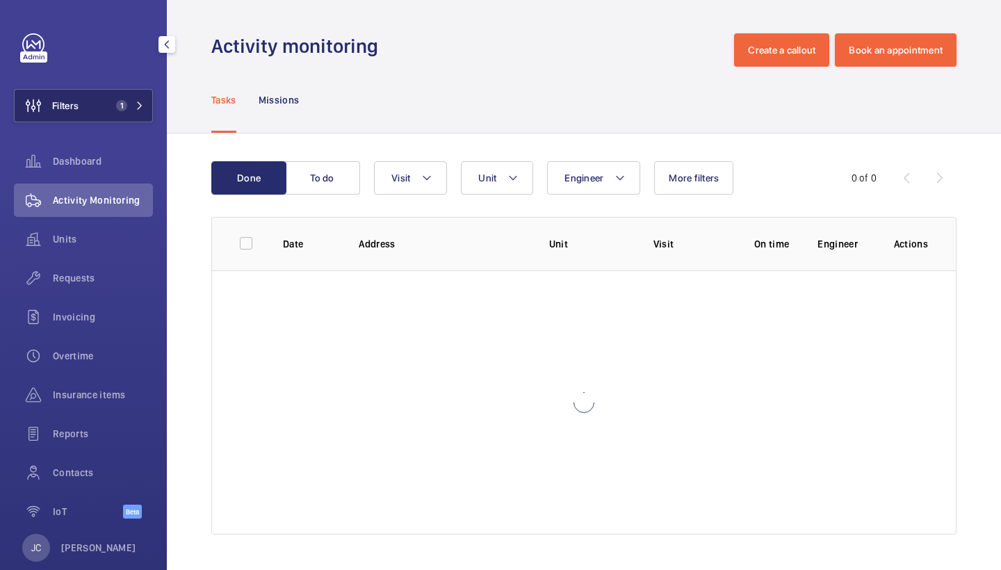
click at [134, 107] on span "1" at bounding box center [127, 105] width 33 height 11
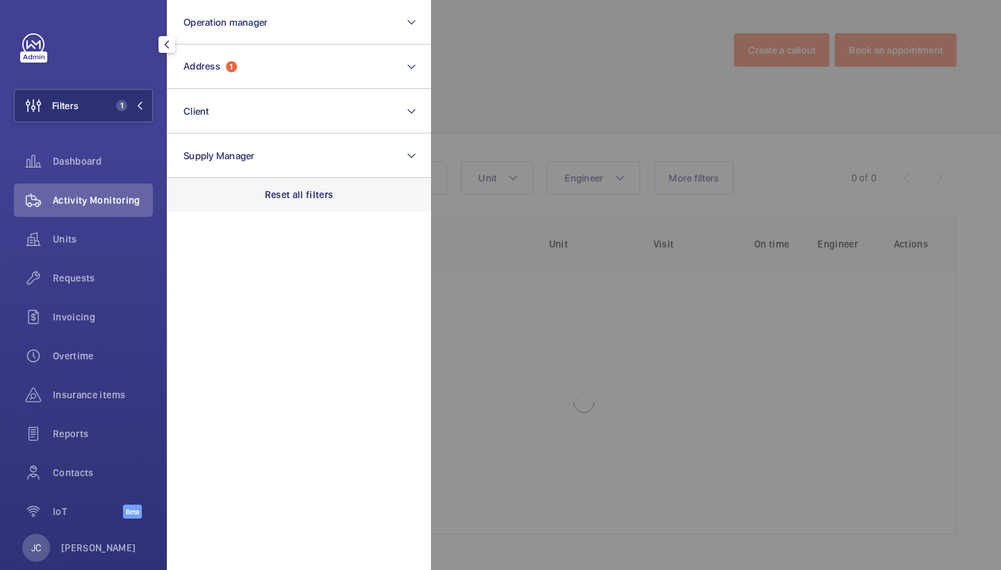
click at [266, 199] on p "Reset all filters" at bounding box center [299, 195] width 69 height 14
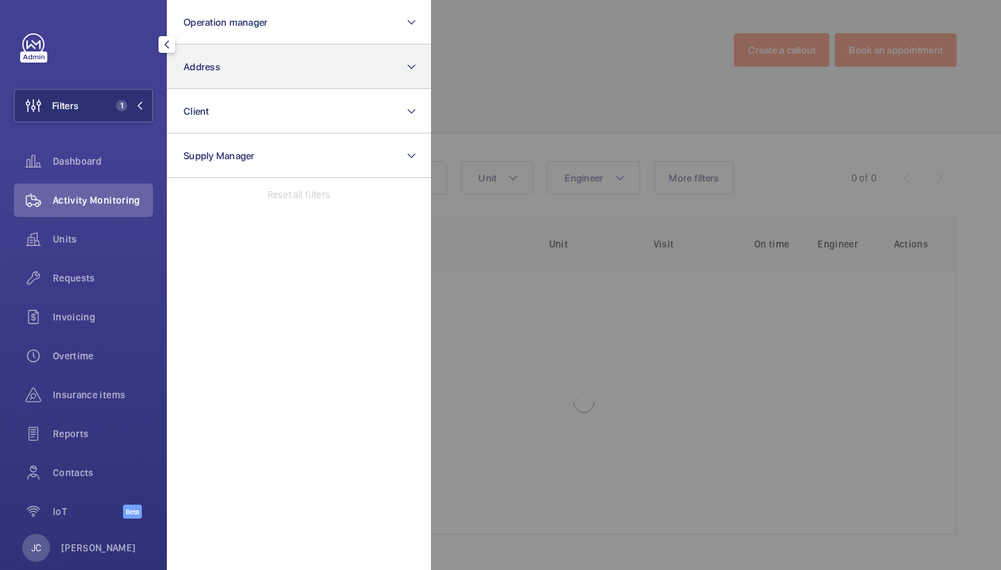
click at [269, 57] on button "Address" at bounding box center [299, 67] width 264 height 45
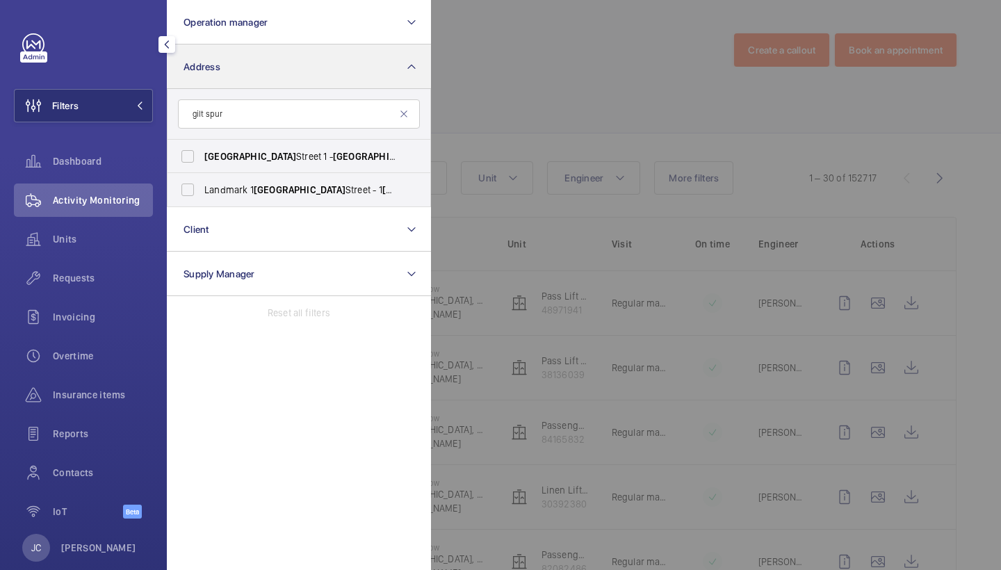
type input "gilt spur"
click at [202, 184] on input "Landmark [STREET_ADDRESS]" at bounding box center [188, 190] width 28 height 28
checkbox input "true"
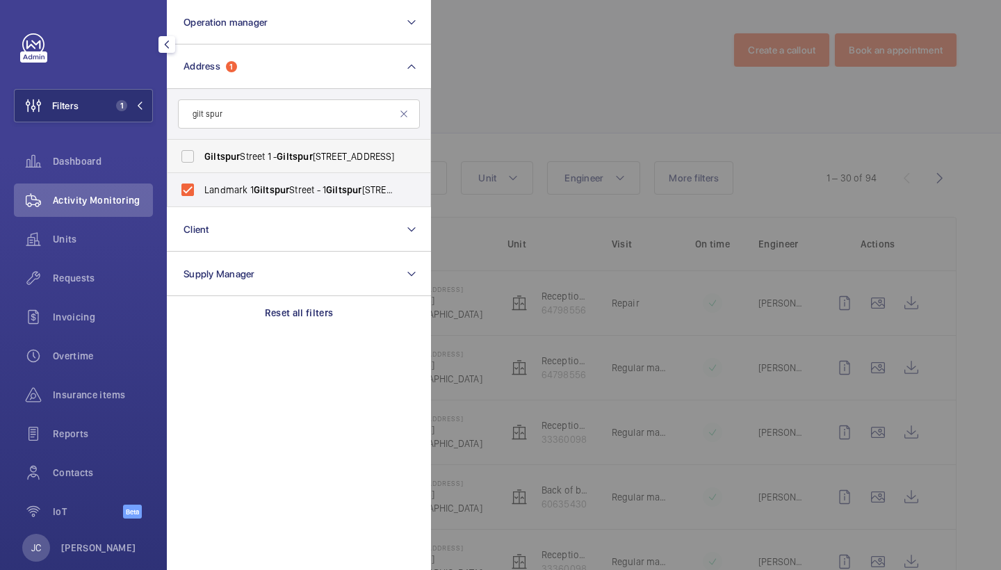
click at [259, 158] on span "[GEOGRAPHIC_DATA] [STREET_ADDRESS]" at bounding box center [299, 156] width 191 height 14
click at [202, 158] on input "[GEOGRAPHIC_DATA] [STREET_ADDRESS]" at bounding box center [188, 157] width 28 height 28
checkbox input "true"
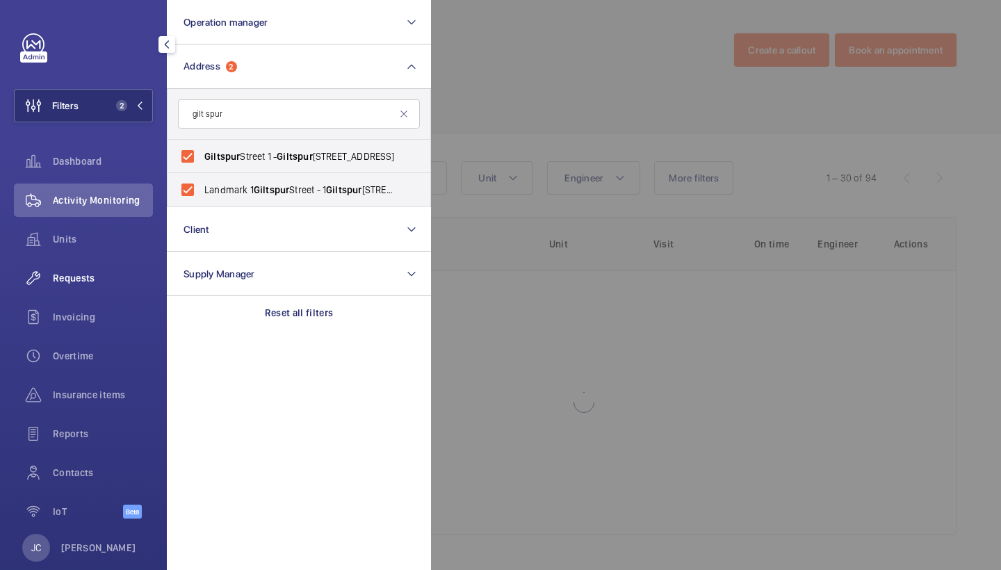
click at [133, 271] on span "Requests" at bounding box center [103, 278] width 100 height 14
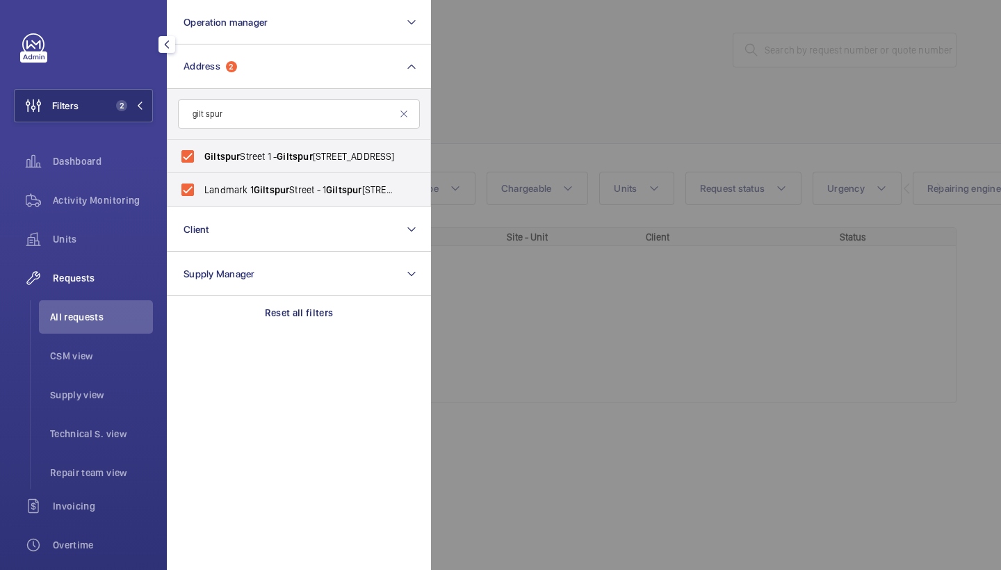
click at [553, 153] on div at bounding box center [931, 285] width 1001 height 570
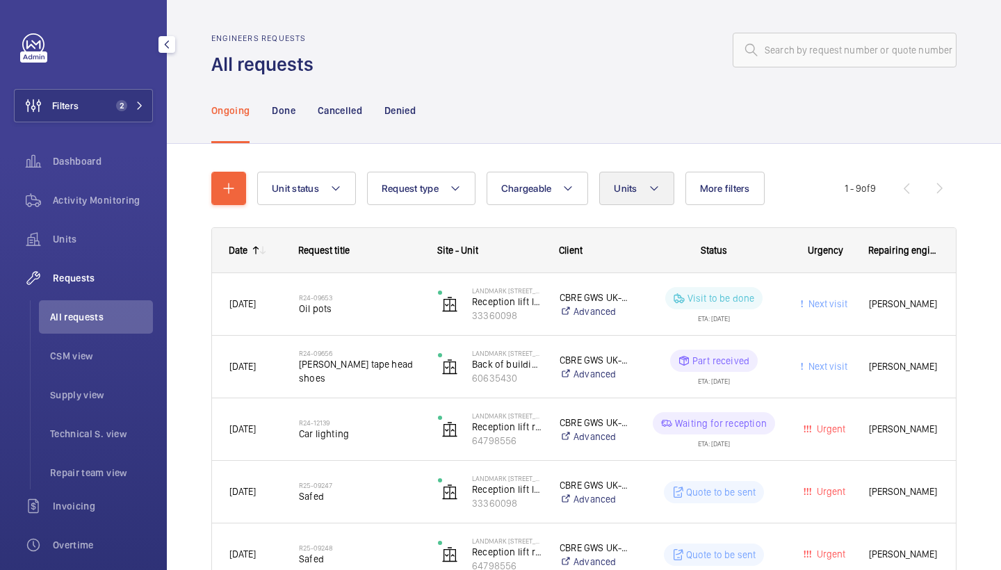
click at [638, 196] on button "Units" at bounding box center [636, 188] width 74 height 33
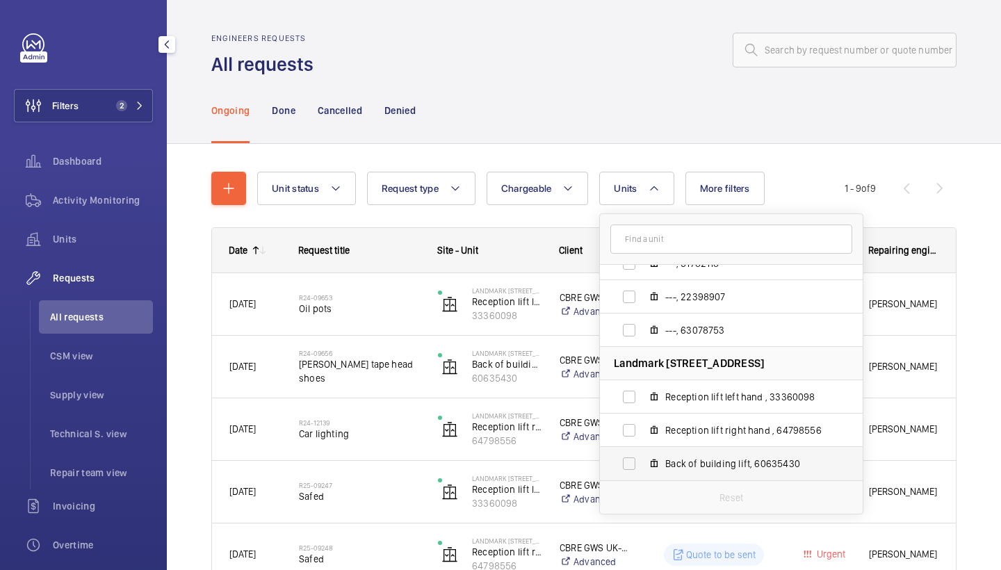
click at [697, 469] on label "Back of building lift, 60635430" at bounding box center [720, 463] width 241 height 33
click at [643, 469] on input "Back of building lift, 60635430" at bounding box center [629, 464] width 28 height 28
checkbox input "true"
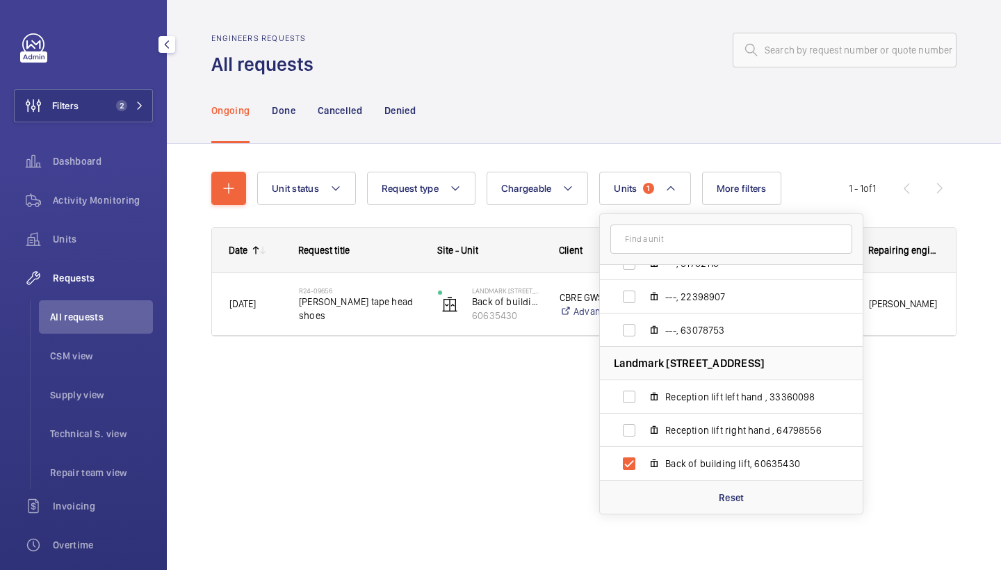
click at [565, 117] on div "Ongoing Done Cancelled Denied" at bounding box center [583, 110] width 745 height 66
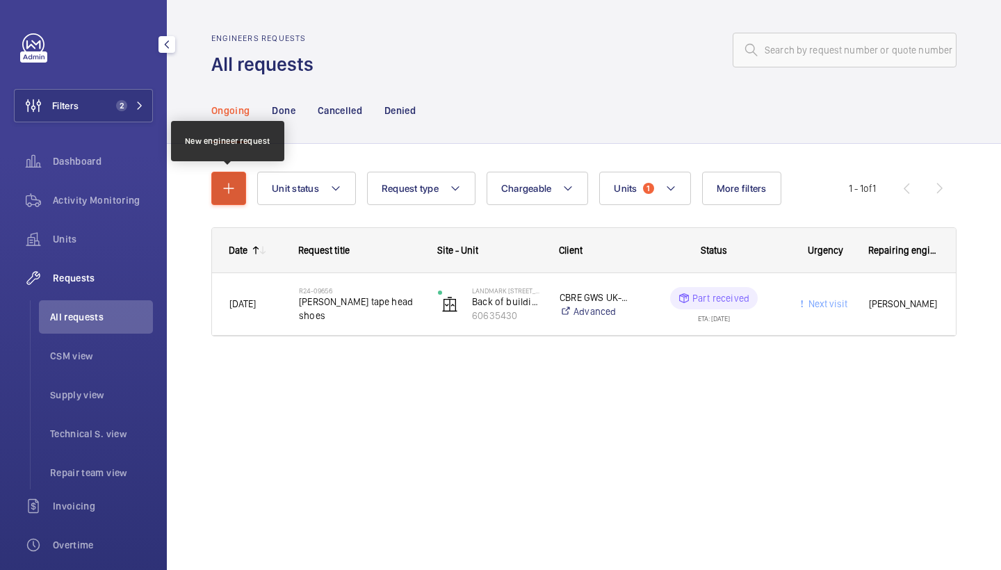
click at [227, 177] on button "button" at bounding box center [228, 188] width 35 height 33
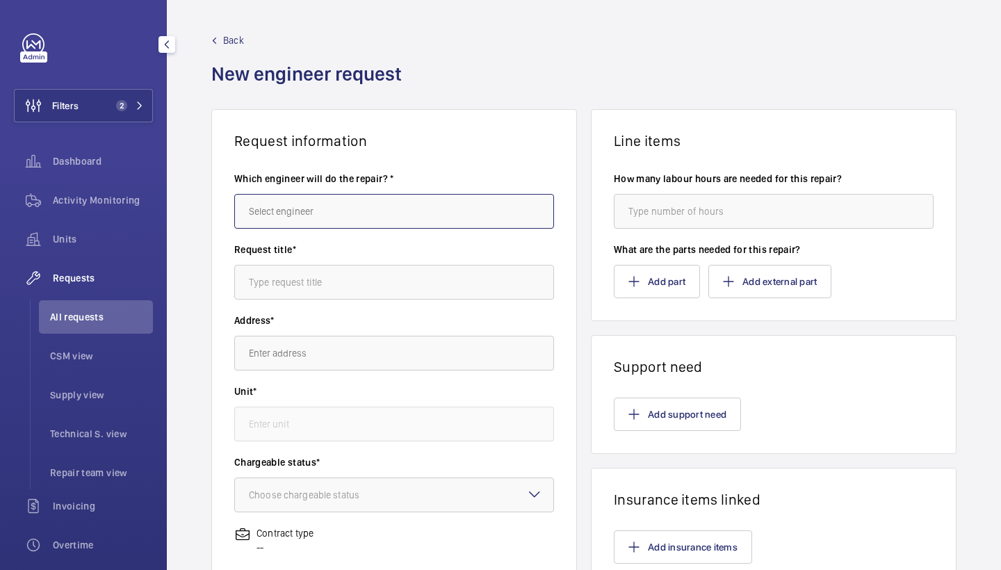
click at [306, 225] on input "text" at bounding box center [394, 211] width 320 height 35
drag, startPoint x: 306, startPoint y: 225, endPoint x: 315, endPoint y: 275, distance: 50.2
click at [315, 275] on input "text" at bounding box center [394, 282] width 320 height 35
click at [323, 200] on input "[PERSON_NAME]" at bounding box center [394, 211] width 320 height 35
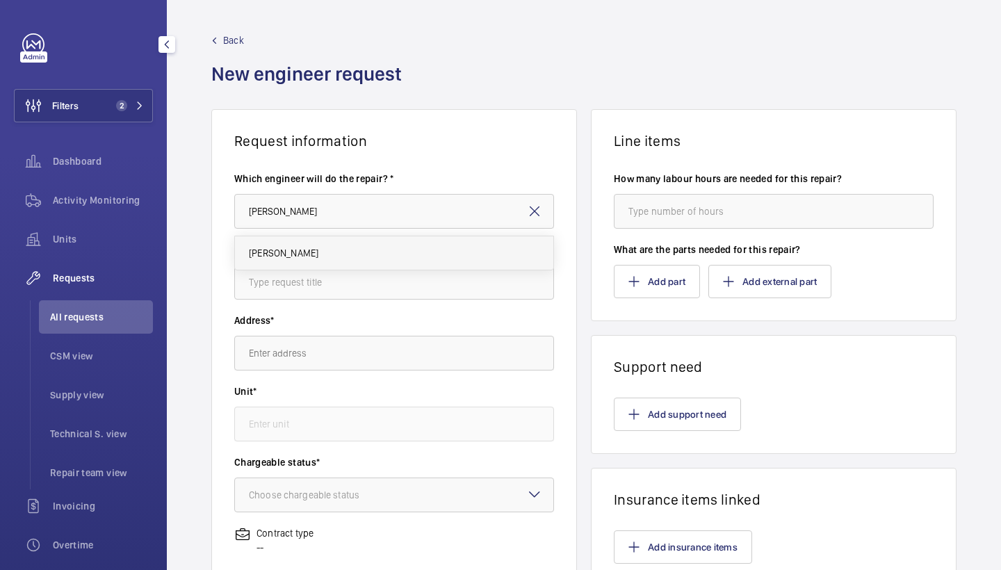
click at [316, 248] on mat-option "[PERSON_NAME]" at bounding box center [394, 252] width 318 height 33
type input "[PERSON_NAME]"
click at [323, 263] on wm-front-input "Request title*" at bounding box center [394, 271] width 320 height 57
click at [325, 280] on input "text" at bounding box center [394, 282] width 320 height 35
type input "re-rope"
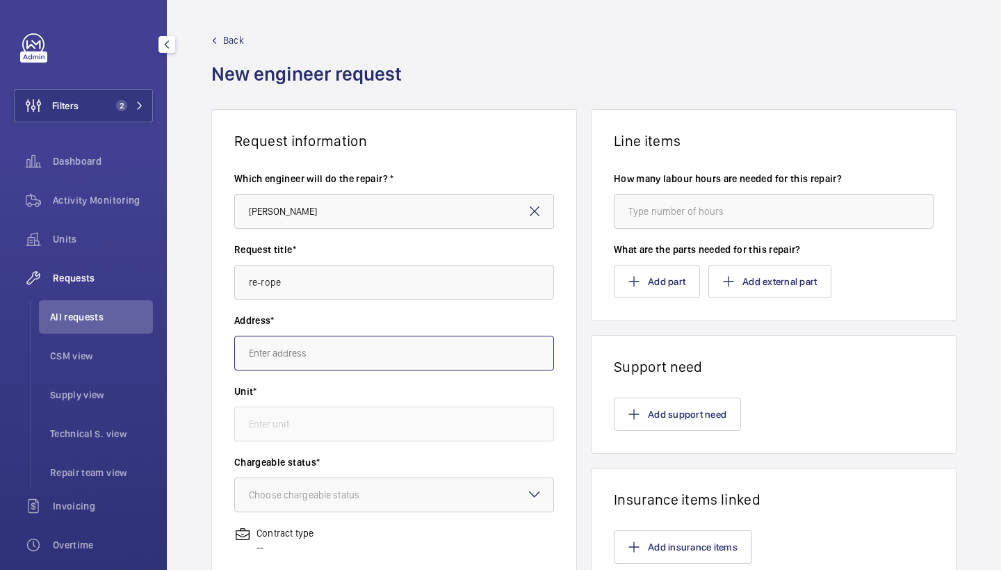
click at [317, 346] on input "text" at bounding box center [394, 353] width 320 height 35
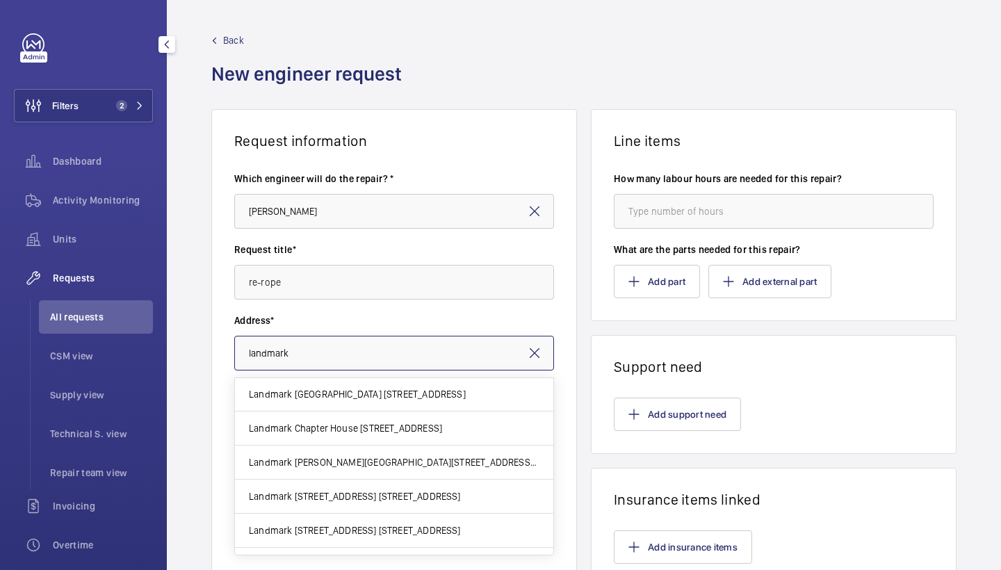
scroll to position [207, 0]
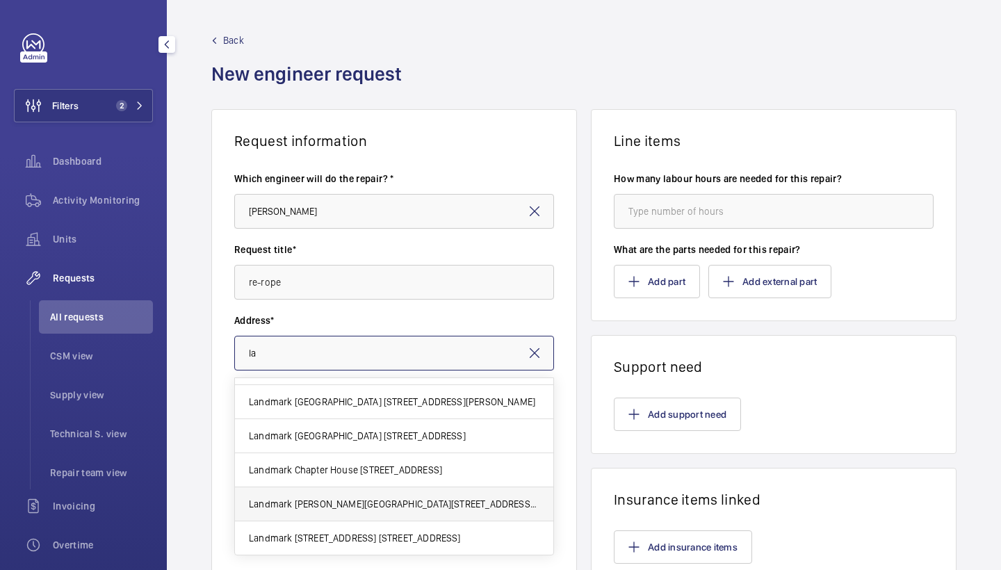
type input "l"
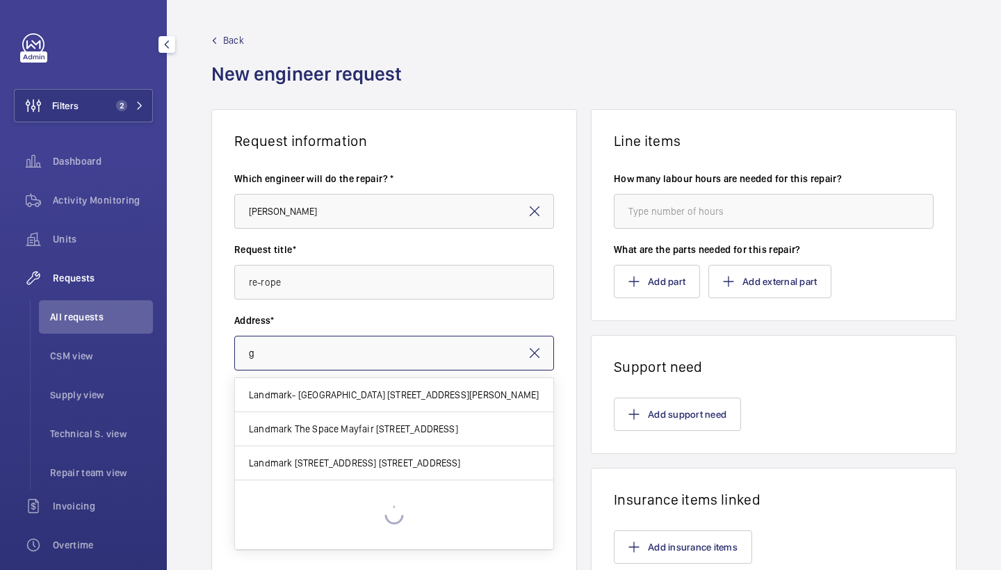
scroll to position [0, 0]
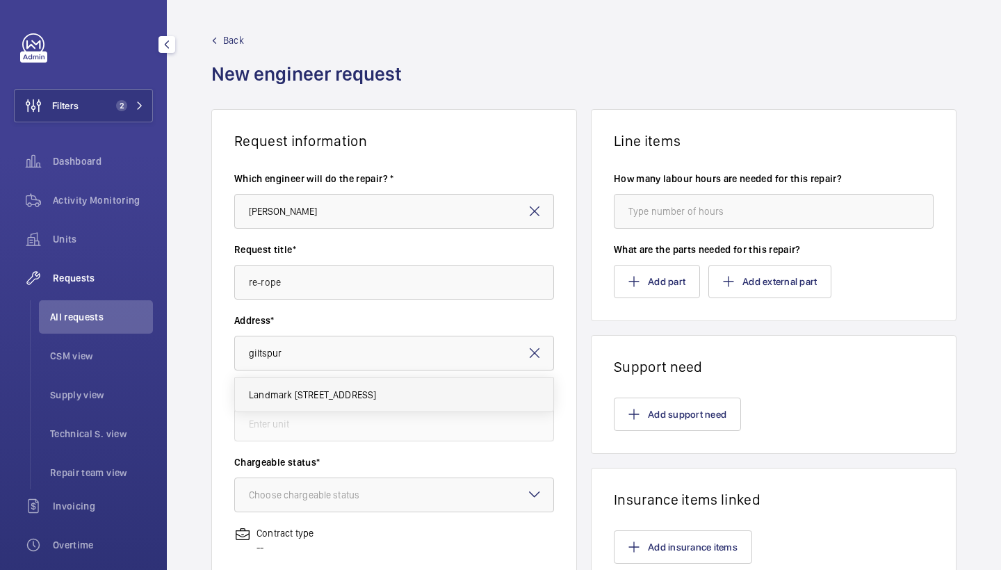
click at [362, 401] on span "Landmark [STREET_ADDRESS]" at bounding box center [313, 395] width 128 height 14
type input "Landmark [STREET_ADDRESS]"
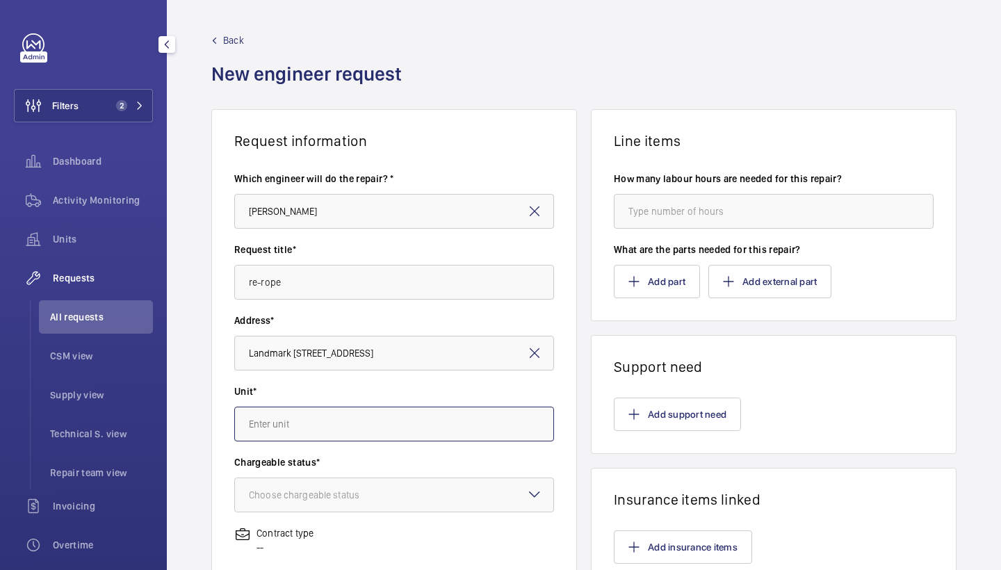
click at [366, 413] on input "text" at bounding box center [394, 424] width 320 height 35
click at [369, 501] on span "60635430 - Back of building lift" at bounding box center [318, 500] width 138 height 14
type input "60635430 - Back of building lift"
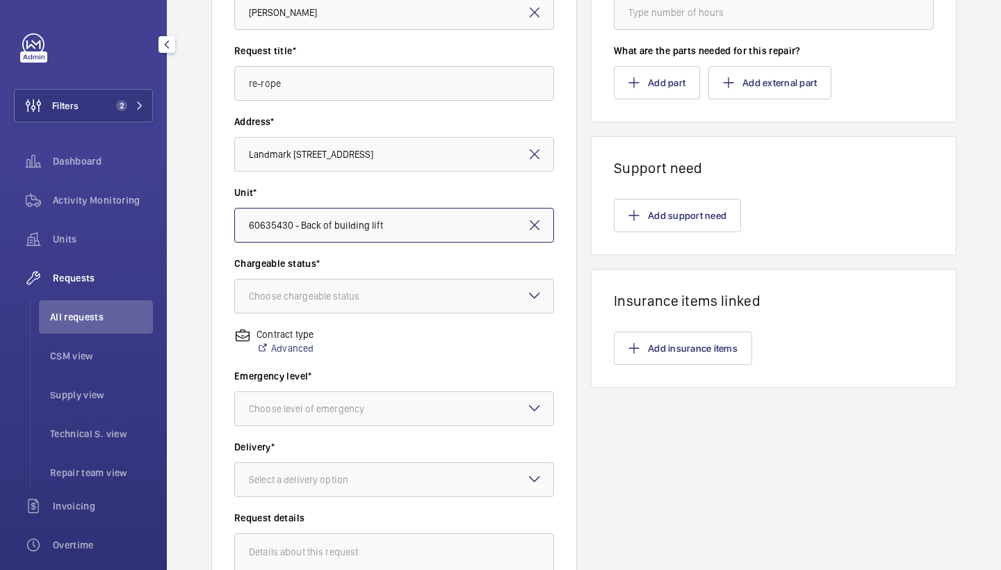
scroll to position [205, 0]
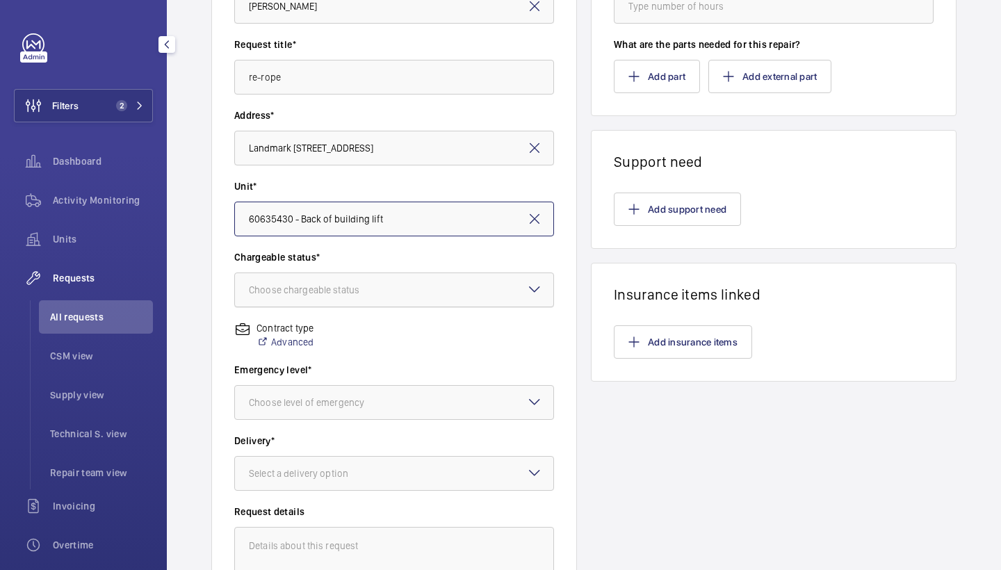
click at [426, 296] on div at bounding box center [394, 289] width 318 height 33
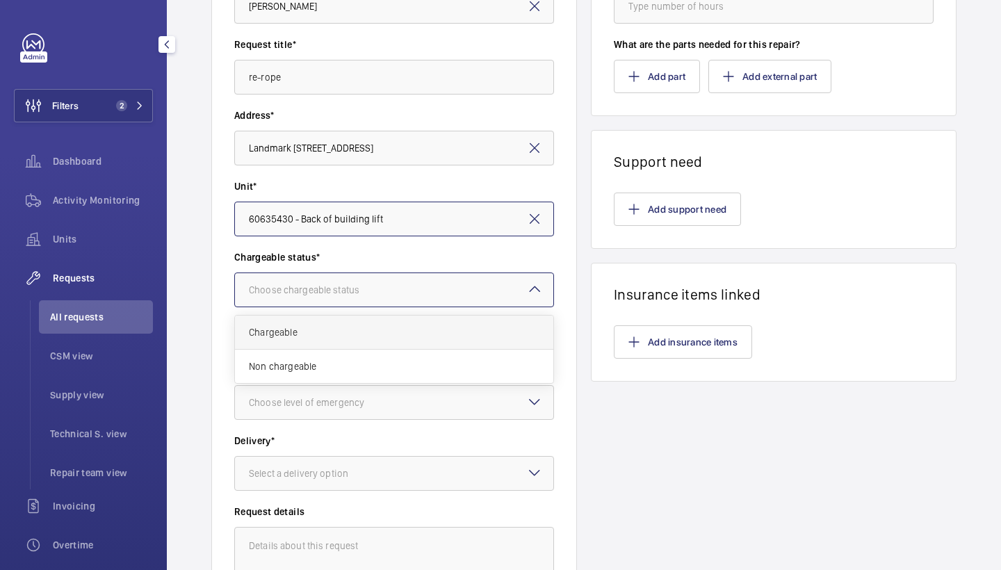
click at [415, 334] on span "Chargeable" at bounding box center [394, 332] width 291 height 14
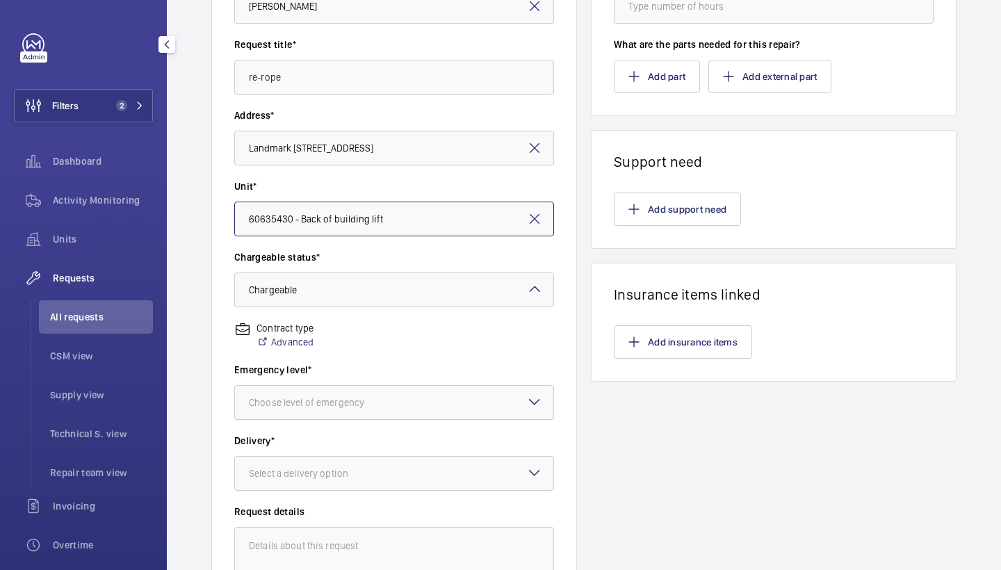
click at [407, 399] on div at bounding box center [394, 402] width 318 height 33
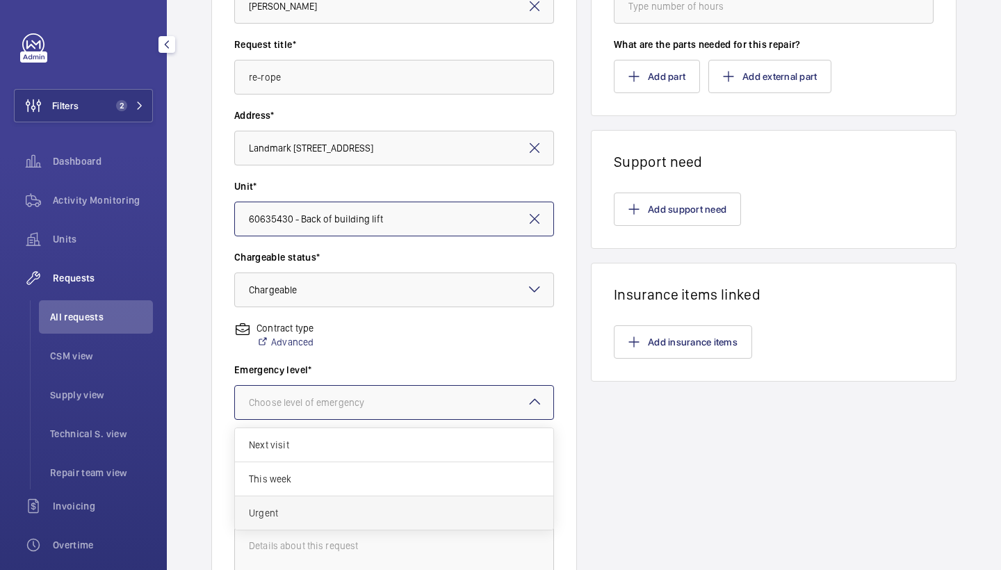
click at [357, 512] on span "Urgent" at bounding box center [394, 513] width 291 height 14
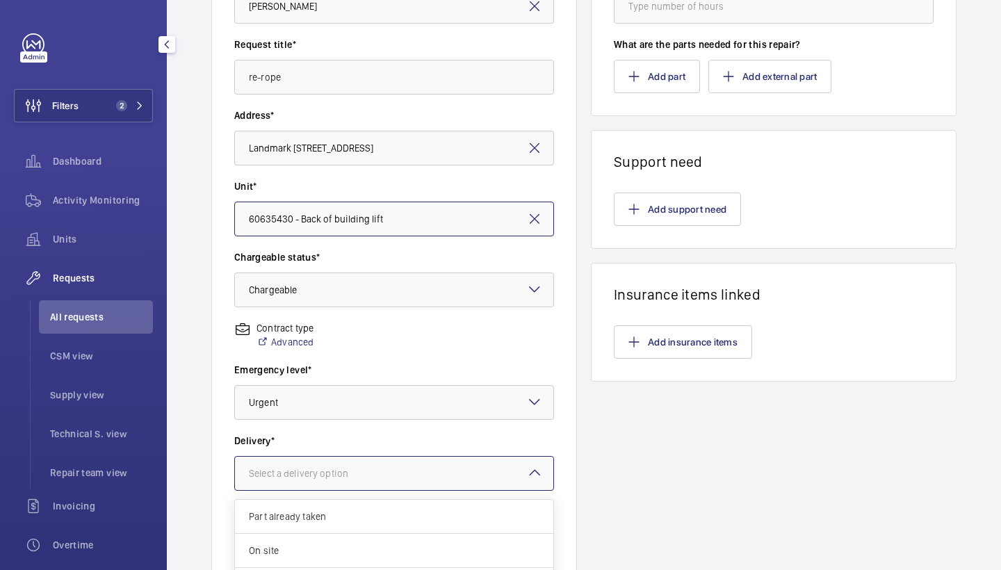
click at [373, 478] on div "Select a delivery option" at bounding box center [316, 474] width 134 height 14
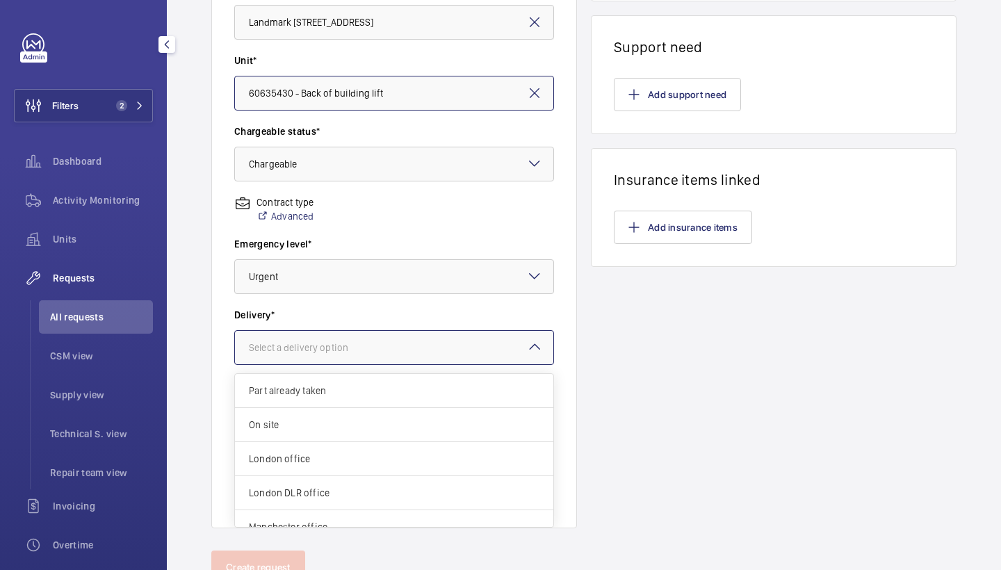
scroll to position [339, 0]
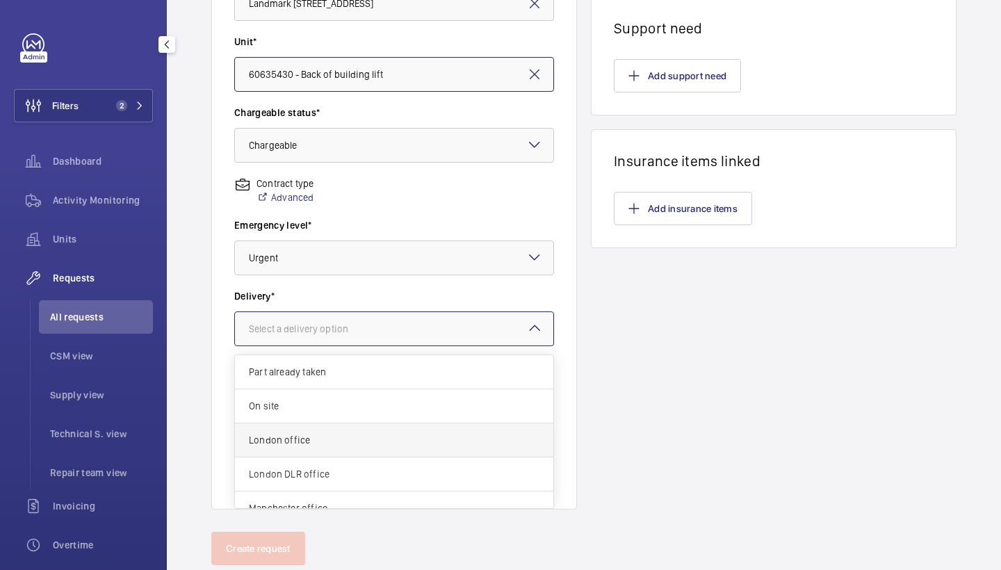
click at [385, 441] on span "London office" at bounding box center [394, 440] width 291 height 14
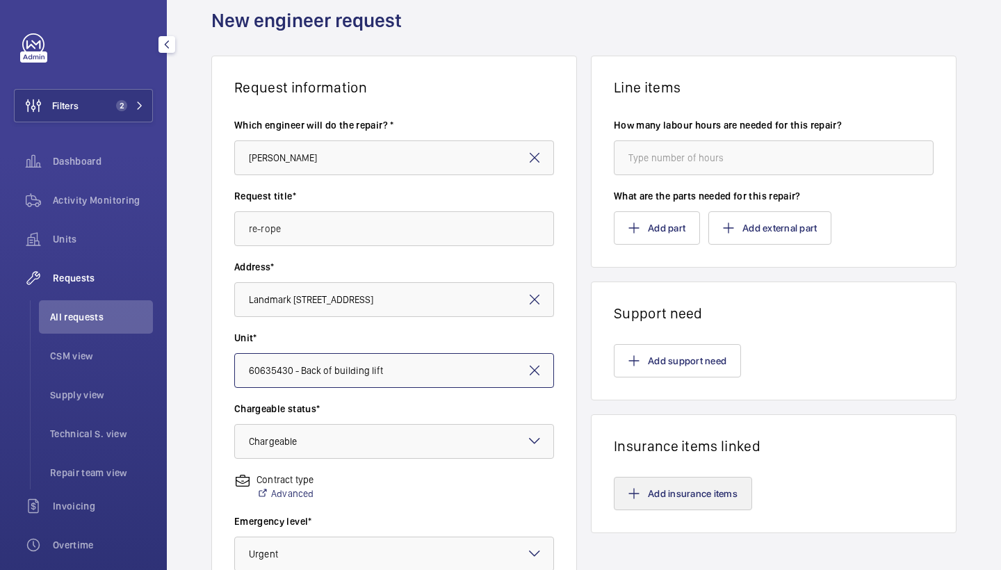
scroll to position [26, 0]
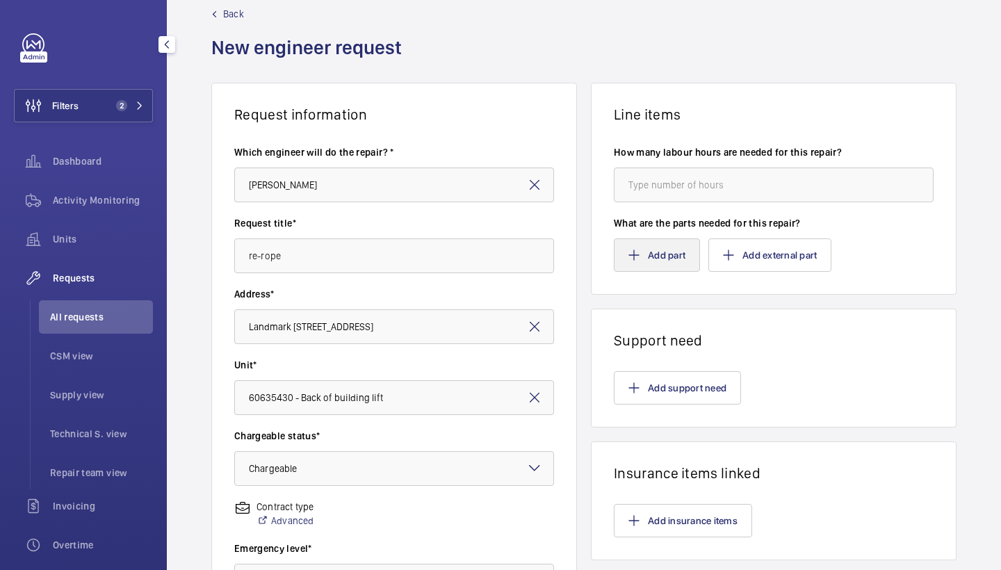
click at [642, 248] on button "Add part" at bounding box center [657, 254] width 86 height 33
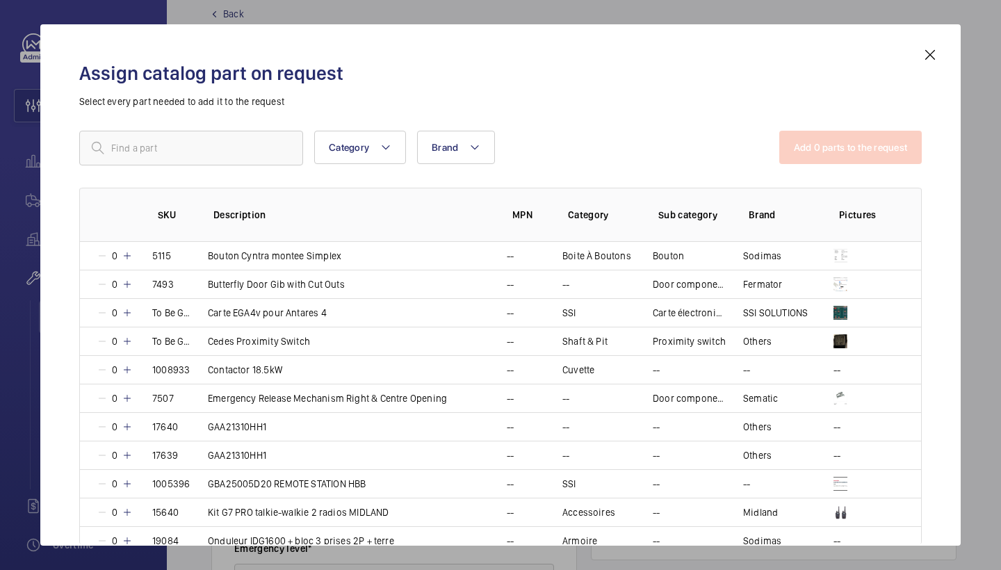
click at [938, 58] on mat-icon at bounding box center [930, 55] width 17 height 17
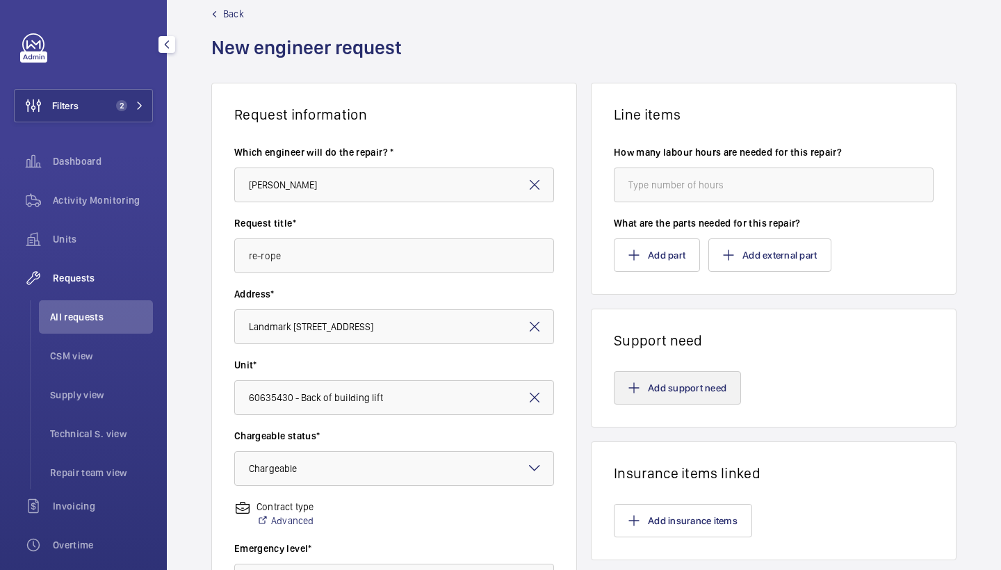
click at [667, 397] on button "Add support need" at bounding box center [677, 387] width 127 height 33
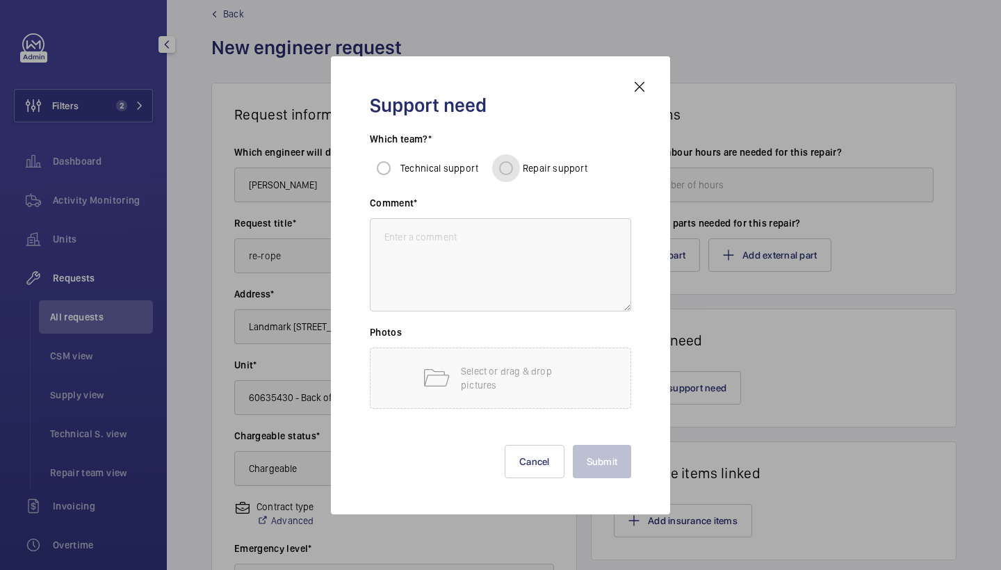
click at [505, 170] on input "Repair support" at bounding box center [506, 168] width 28 height 28
radio input "true"
click at [506, 271] on textarea at bounding box center [500, 264] width 261 height 93
type textarea "s"
type textarea "err to complete"
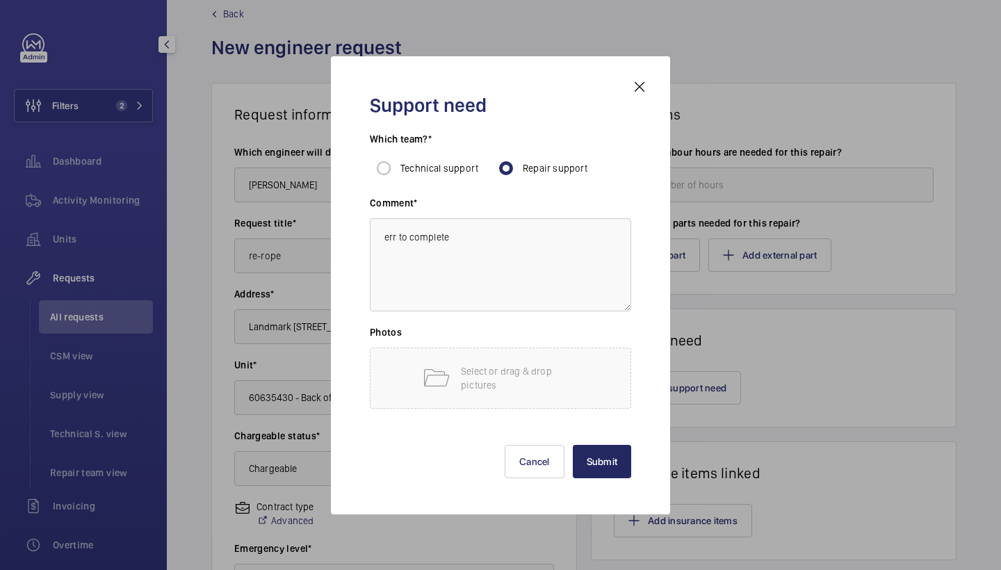
click at [623, 453] on button "Submit" at bounding box center [602, 461] width 59 height 33
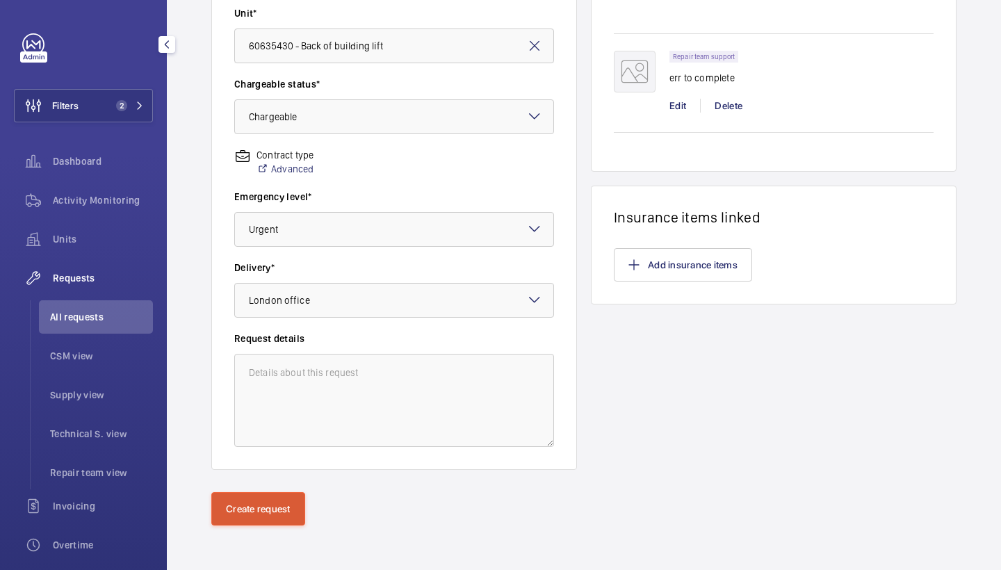
scroll to position [380, 0]
click at [257, 524] on button "Create request" at bounding box center [258, 508] width 94 height 33
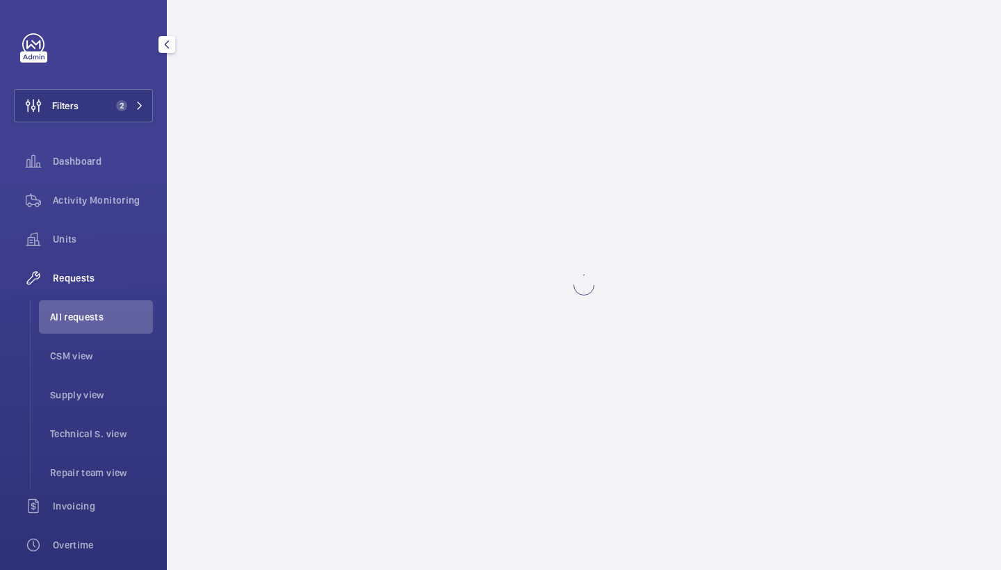
scroll to position [0, 0]
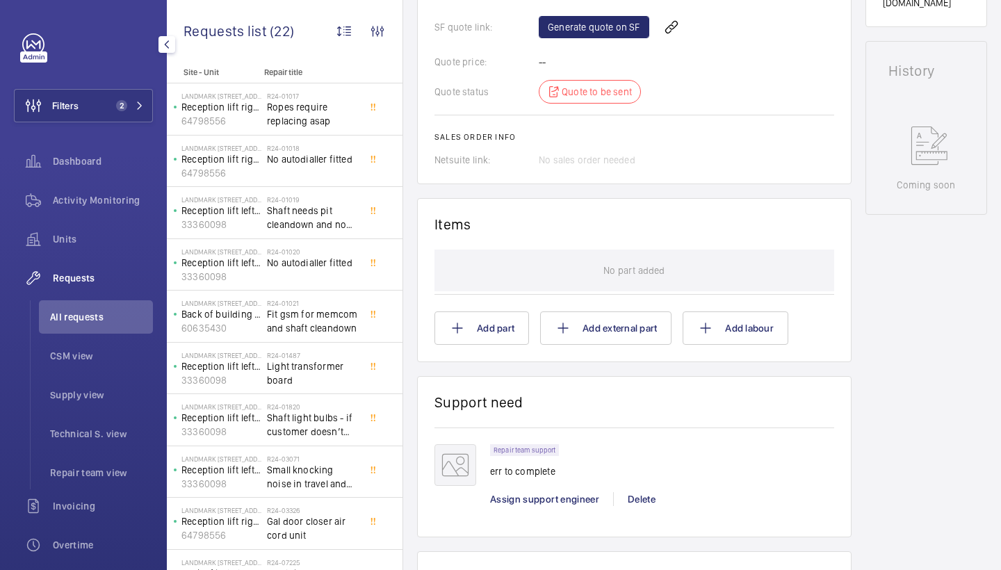
scroll to position [501, 0]
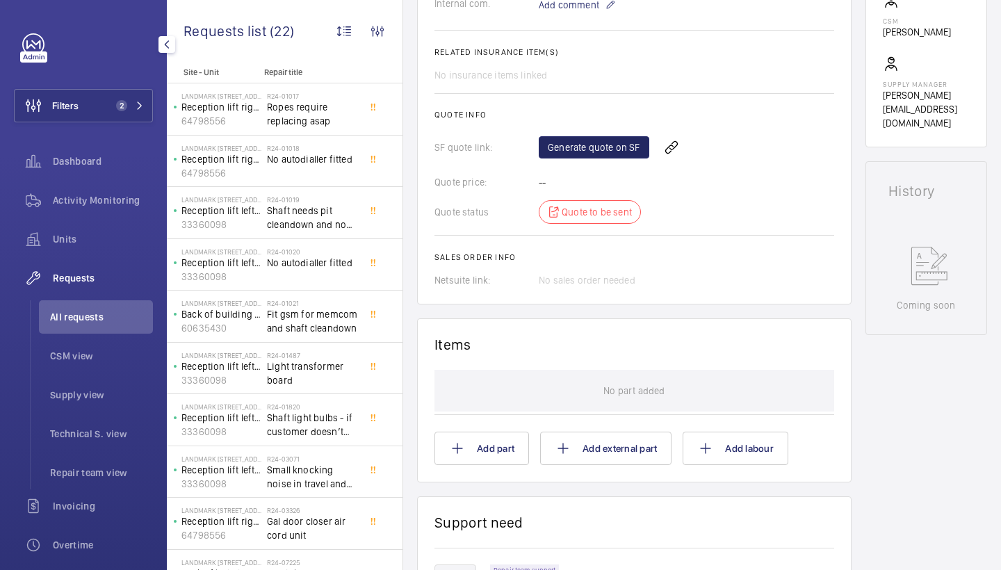
click at [609, 139] on link "Generate quote on SF" at bounding box center [594, 147] width 111 height 22
